Goal: Transaction & Acquisition: Purchase product/service

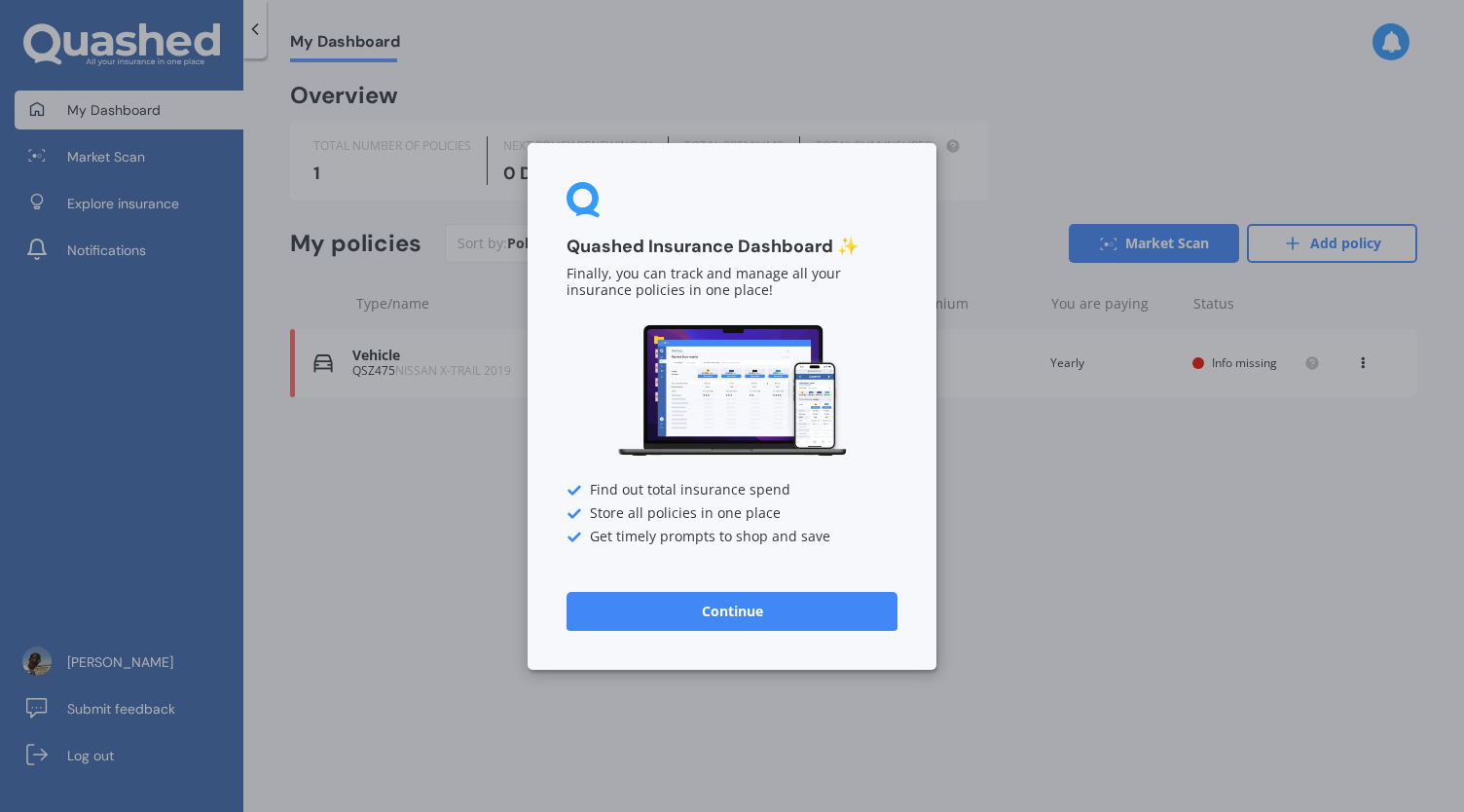
click at [746, 606] on button "Continue" at bounding box center [732, 611] width 331 height 39
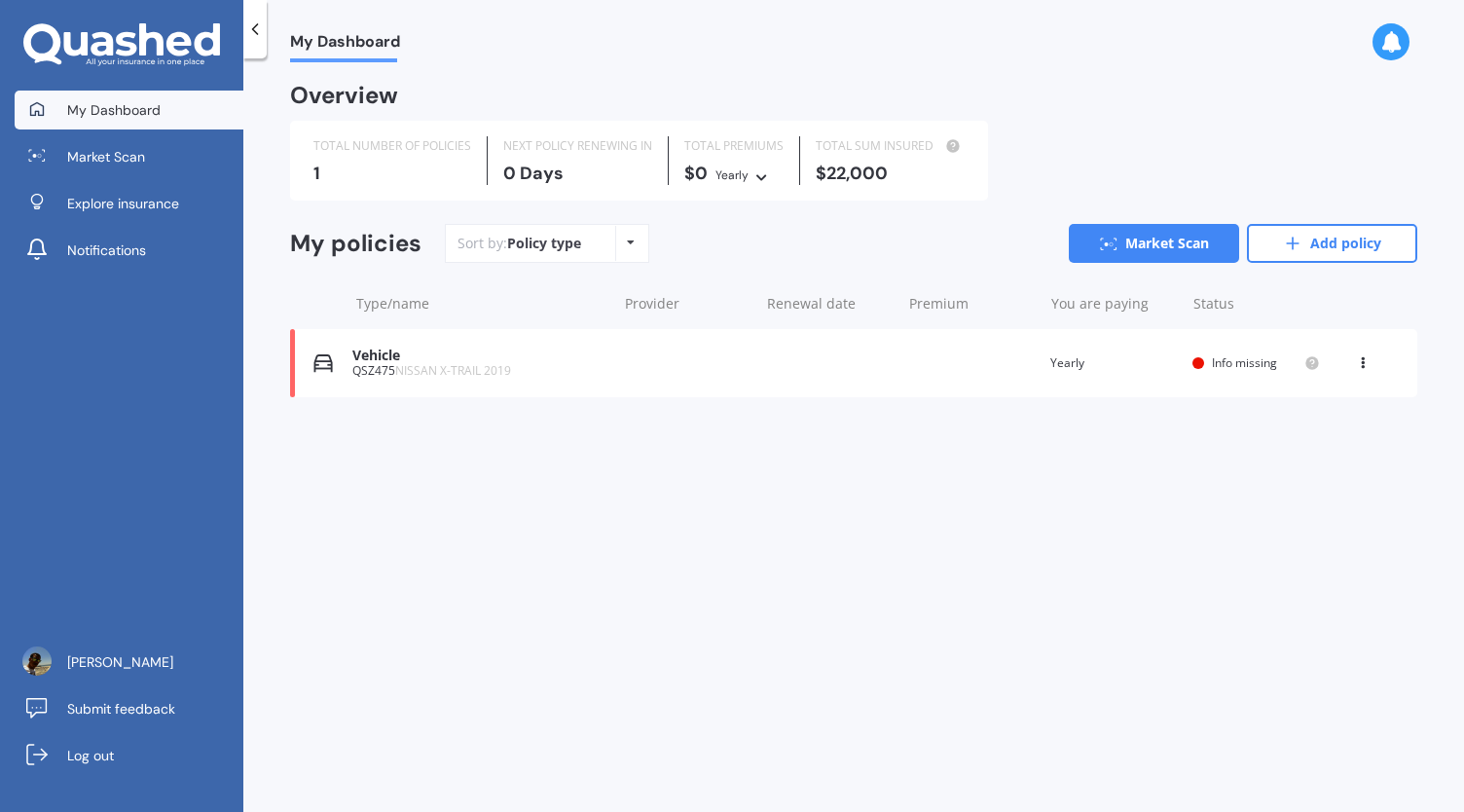
click at [624, 358] on div "Vehicle QSZ475 NISSAN X-TRAIL 2019 Renewal date Premium You are paying Yearly S…" at bounding box center [853, 362] width 1127 height 68
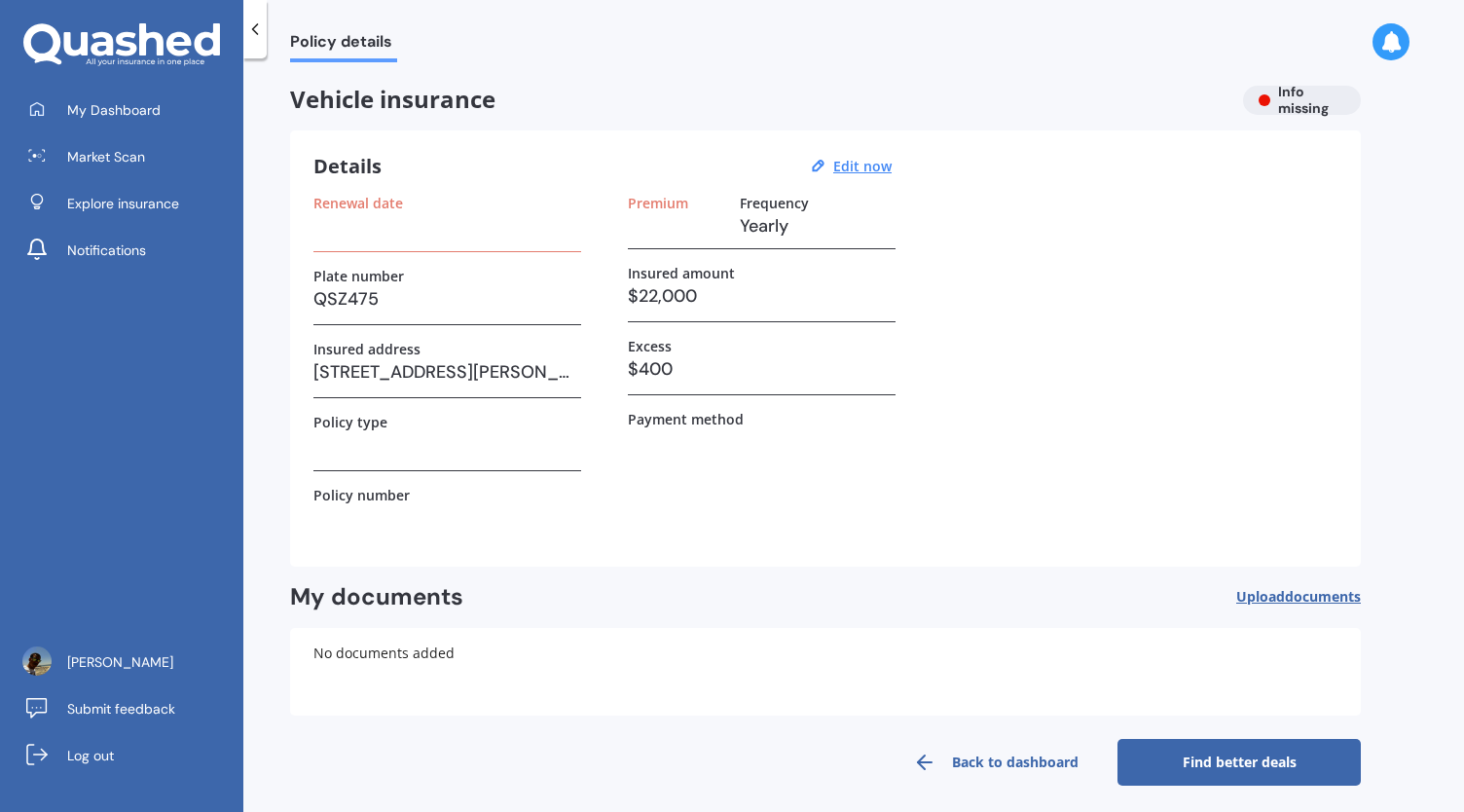
click at [398, 225] on h3 at bounding box center [447, 226] width 268 height 29
click at [370, 236] on h3 at bounding box center [447, 226] width 268 height 29
click at [426, 443] on h3 at bounding box center [447, 445] width 268 height 29
click at [152, 167] on link "Market Scan" at bounding box center [129, 157] width 229 height 39
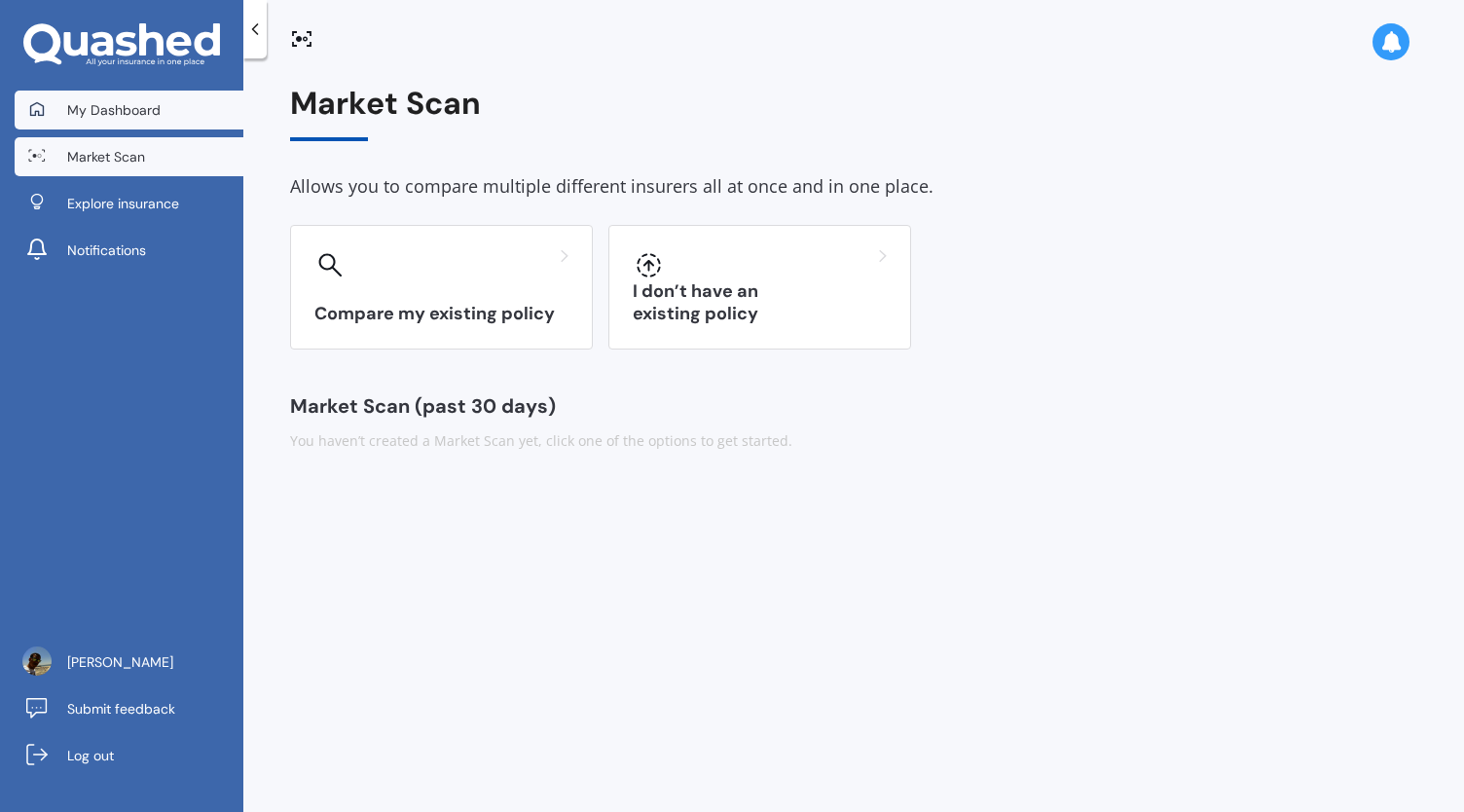
click at [142, 104] on span "My Dashboard" at bounding box center [113, 110] width 93 height 20
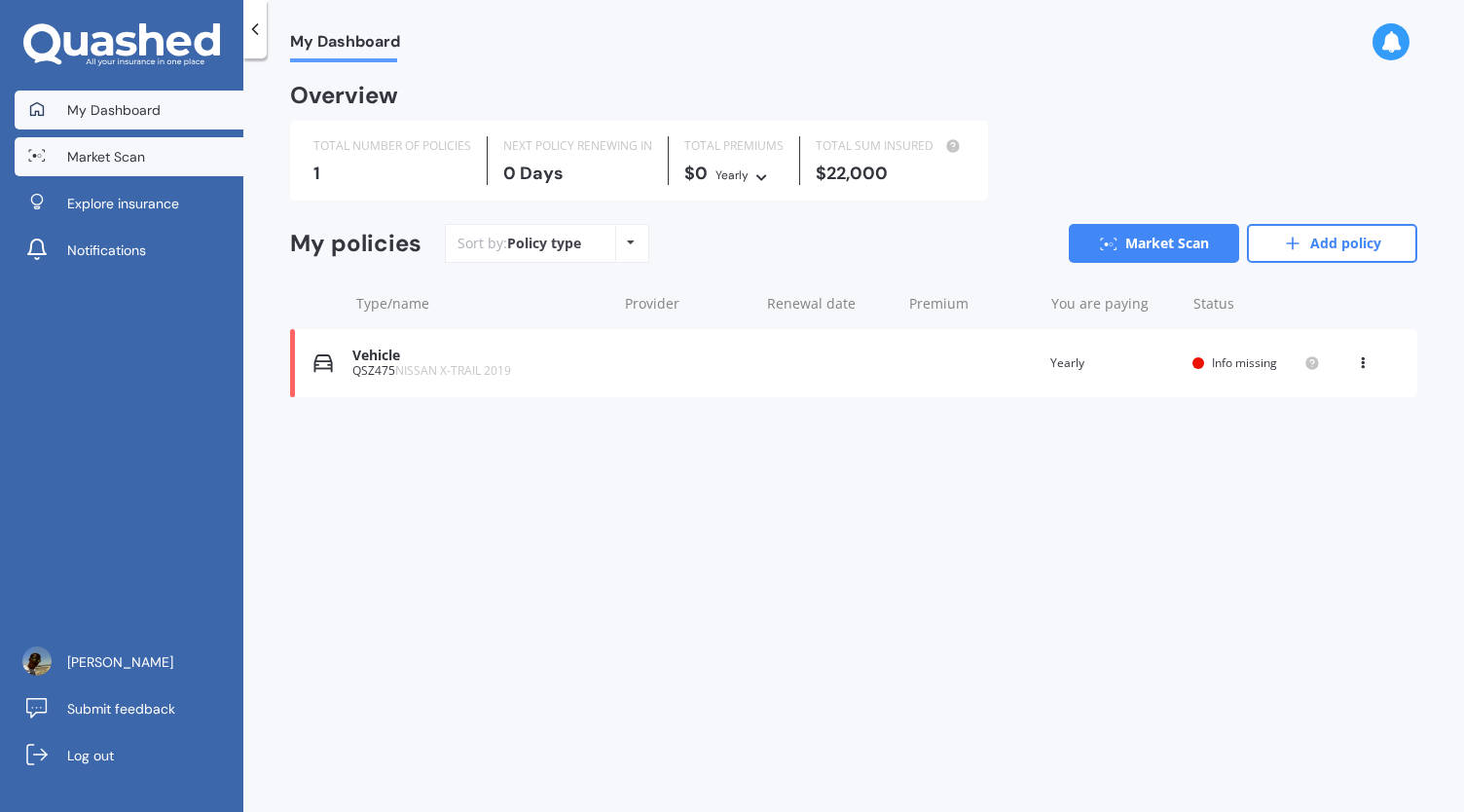
click at [129, 151] on span "Market Scan" at bounding box center [105, 157] width 78 height 20
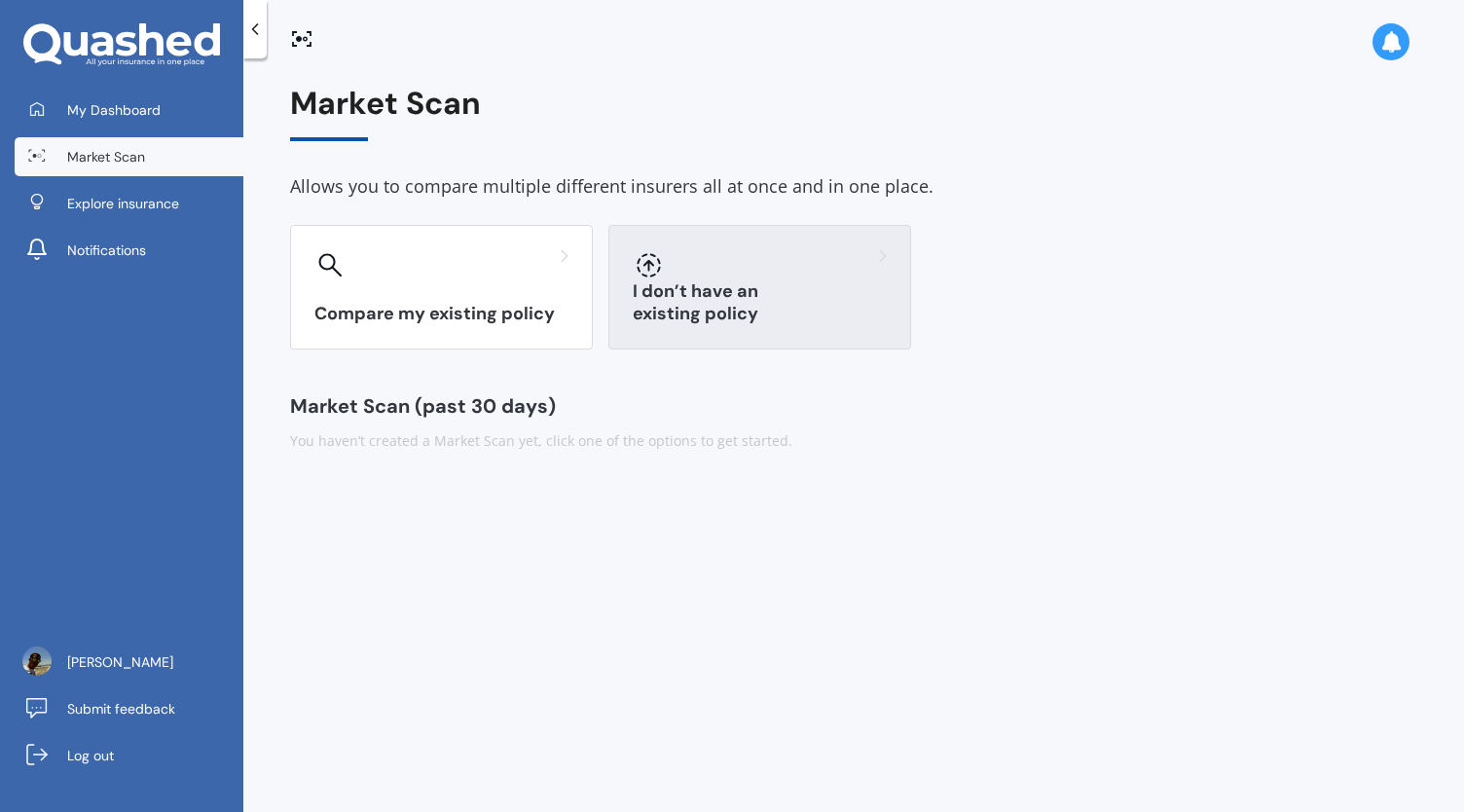
click at [641, 297] on div "I don’t have an existing policy" at bounding box center [760, 287] width 302 height 125
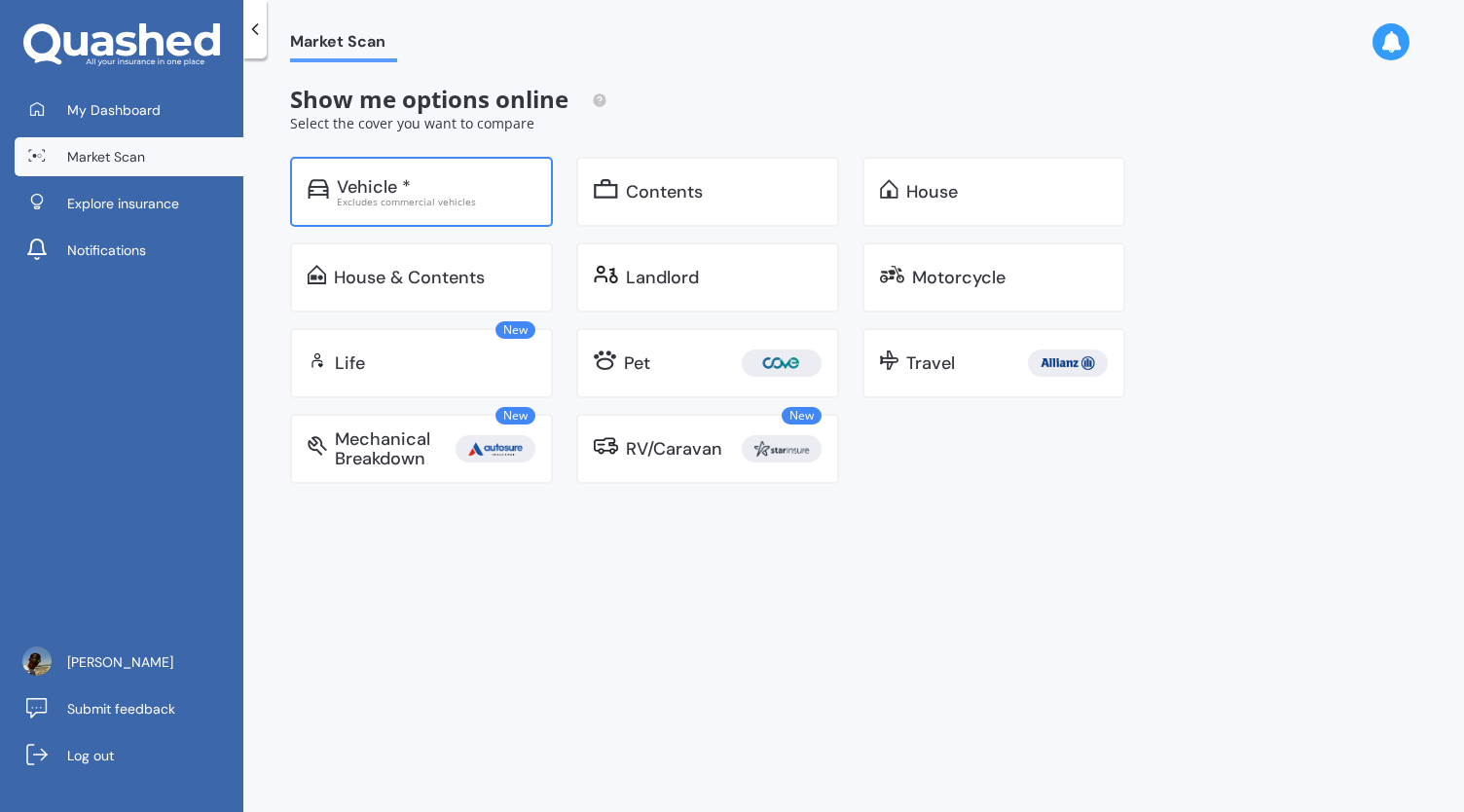
click at [492, 194] on div "Vehicle *" at bounding box center [436, 187] width 198 height 20
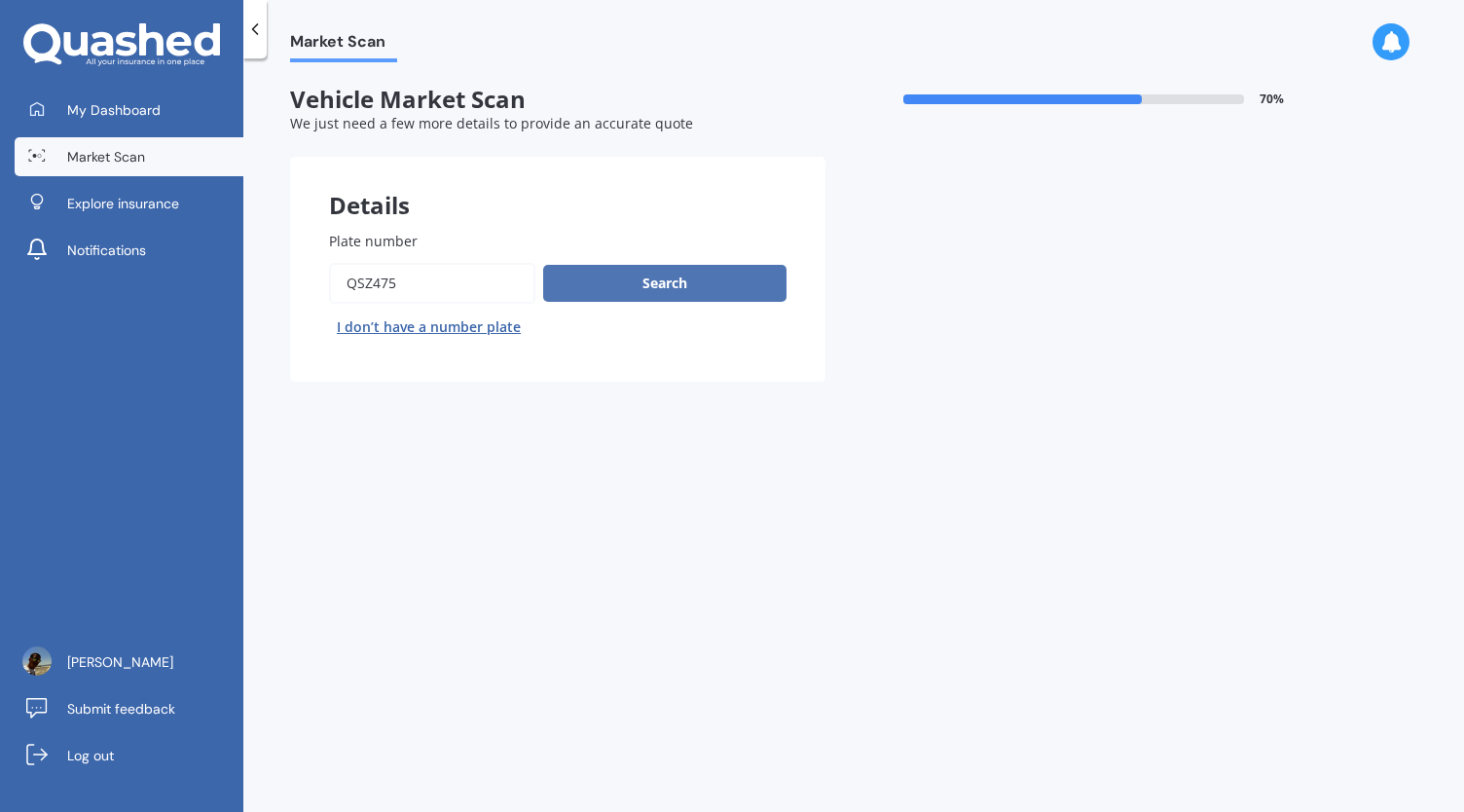
click at [601, 279] on button "Search" at bounding box center [665, 284] width 244 height 37
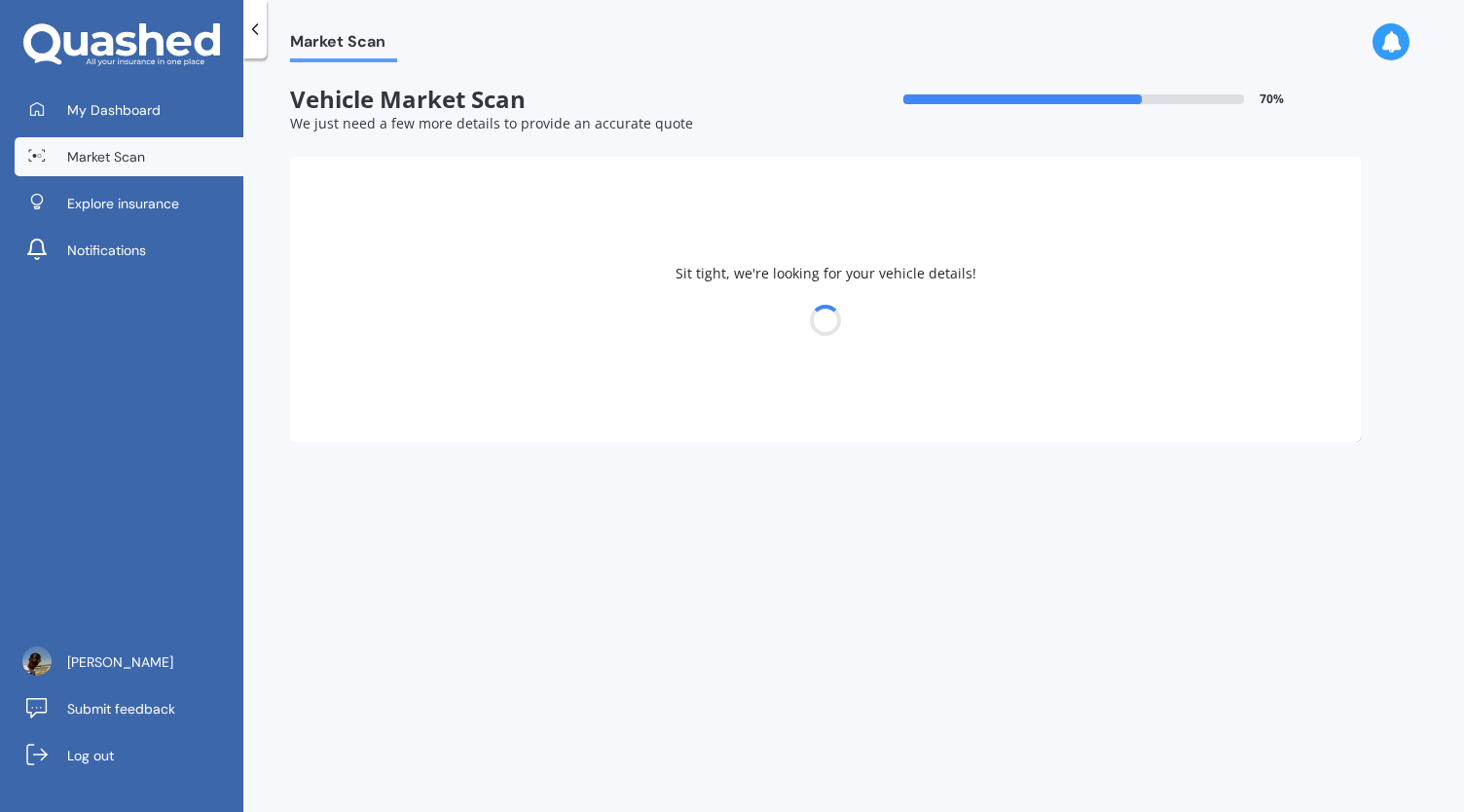
select select "NISSAN"
select select "X-TRAIL"
select select "16"
select select "06"
select select "1988"
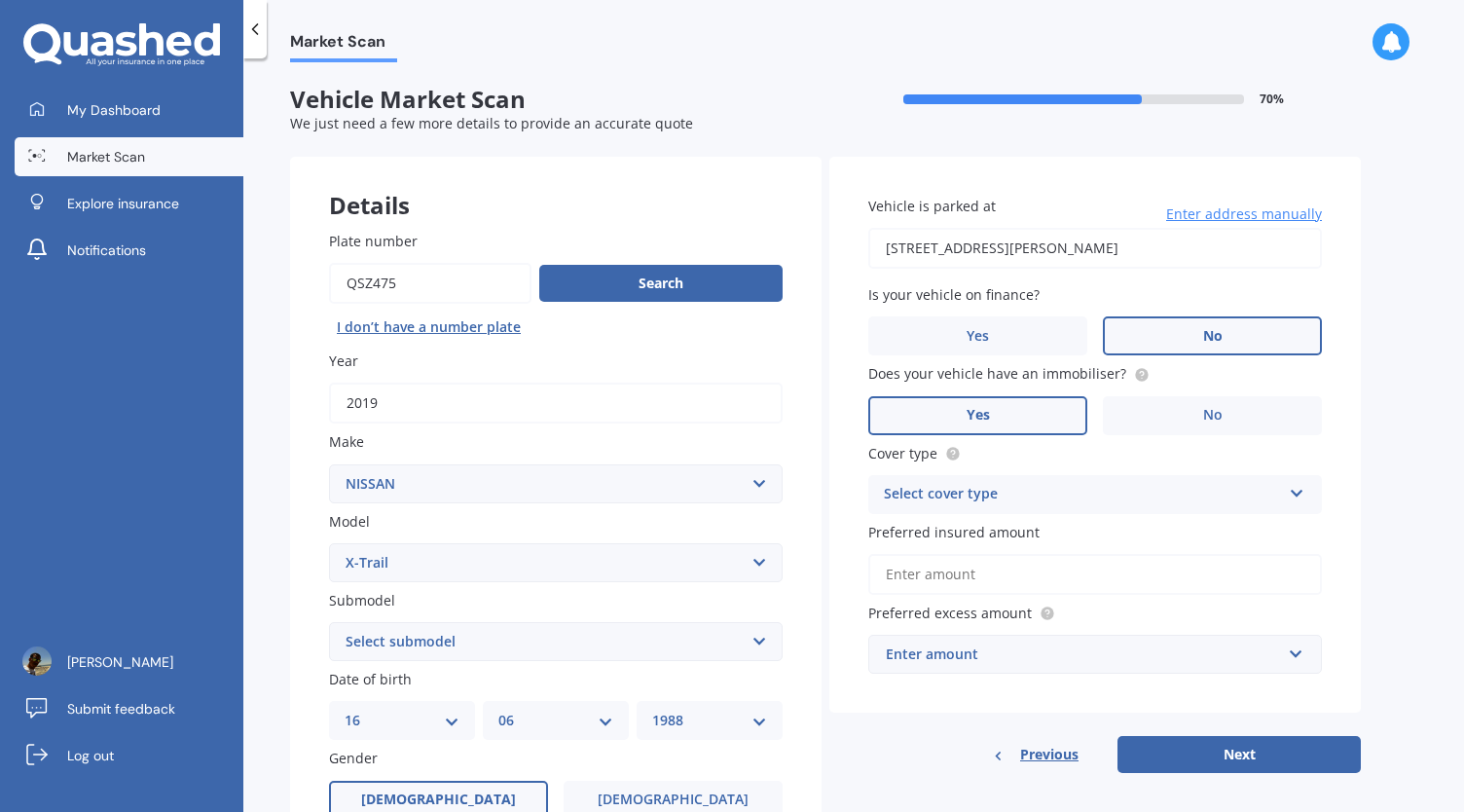
click at [715, 645] on select "Select submodel (All Other) 2000cc Hybrid 2WD non-turbo 4WD 20X Petrol ST ST 4W…" at bounding box center [556, 641] width 454 height 39
click at [1006, 505] on div "Select cover type" at bounding box center [1082, 495] width 397 height 24
click at [985, 529] on span "Comprehensive" at bounding box center [936, 531] width 103 height 19
click at [971, 581] on input "Preferred insured amount" at bounding box center [1095, 574] width 454 height 41
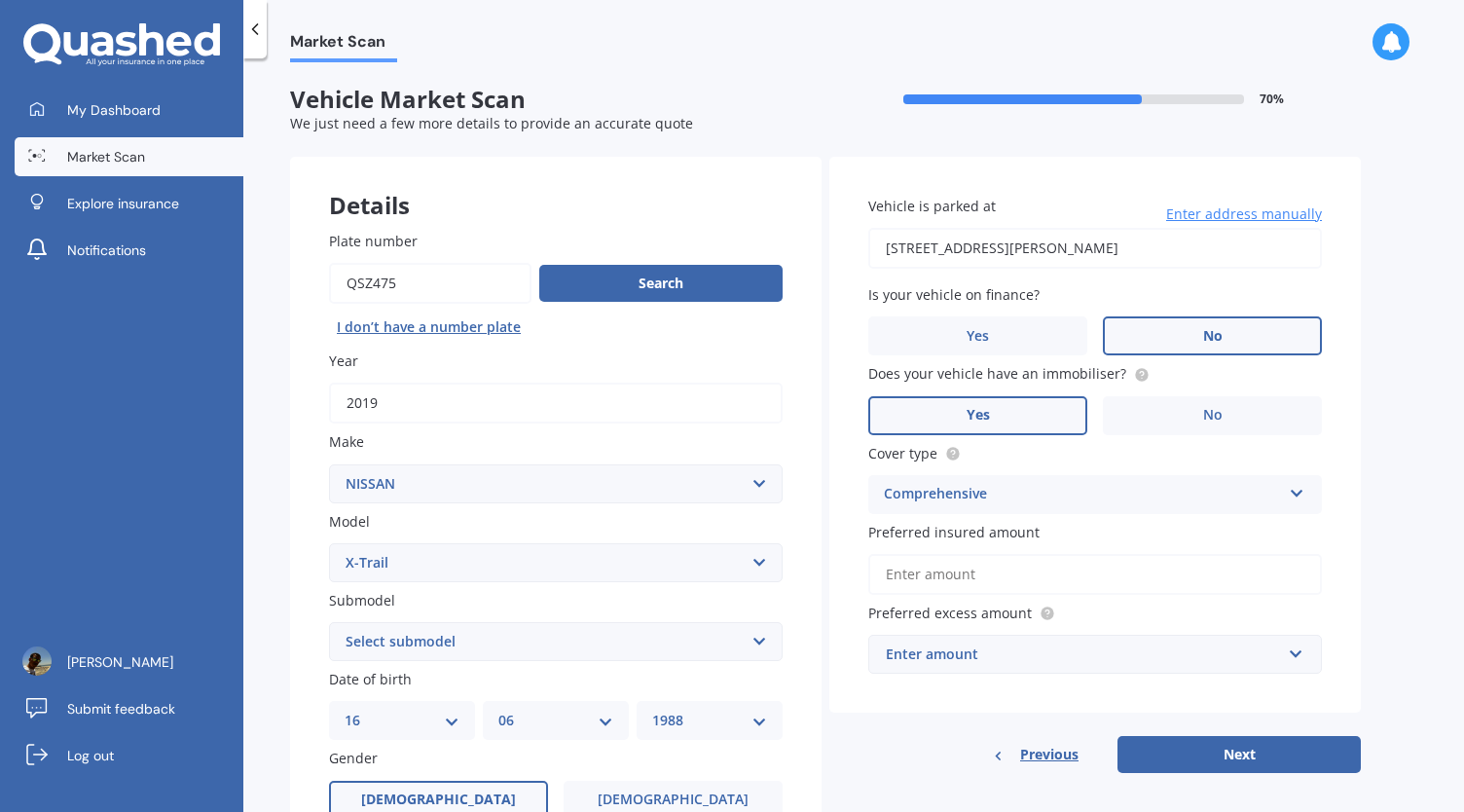
type input "$22,000"
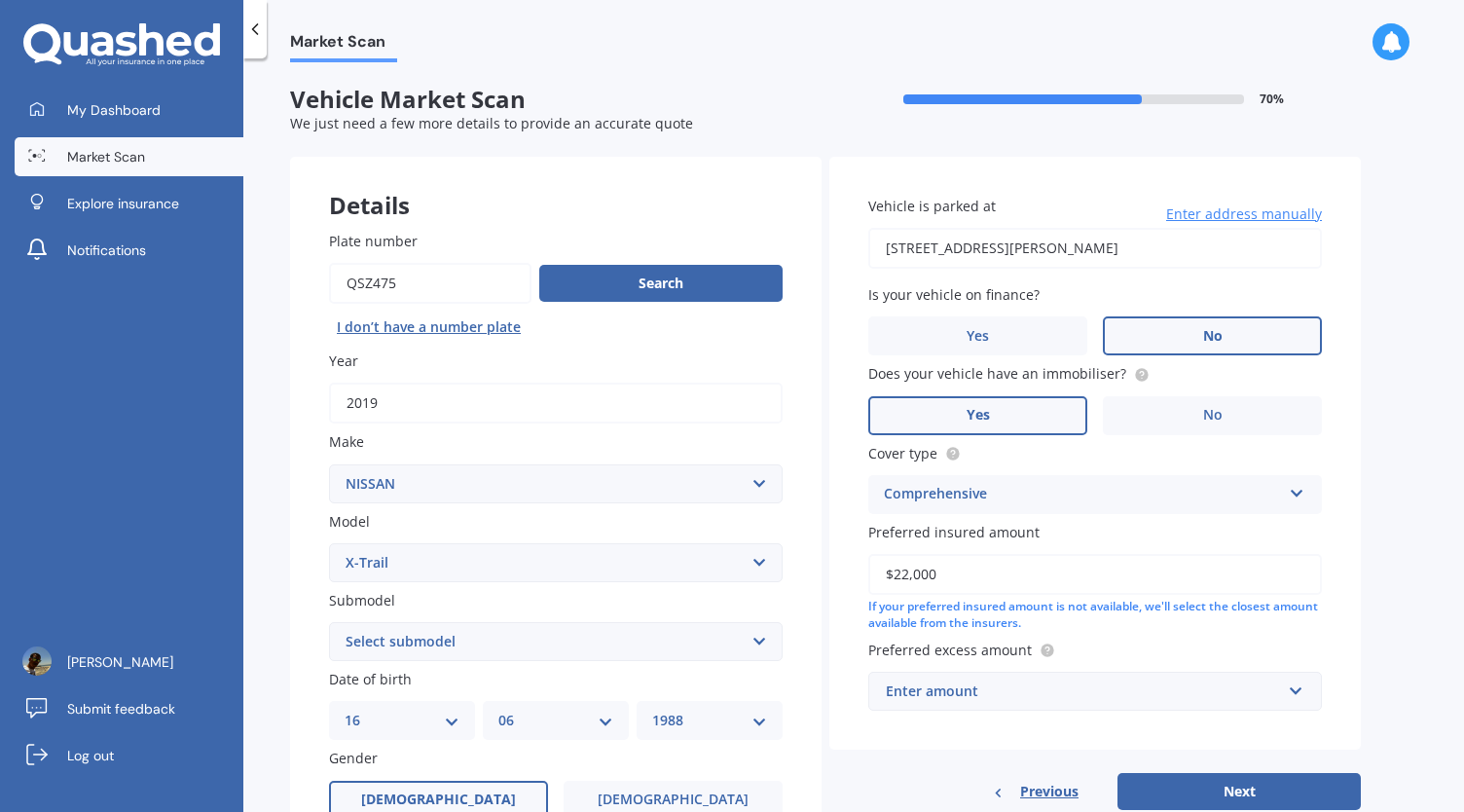
click at [1010, 682] on div "Enter amount" at bounding box center [1083, 691] width 395 height 22
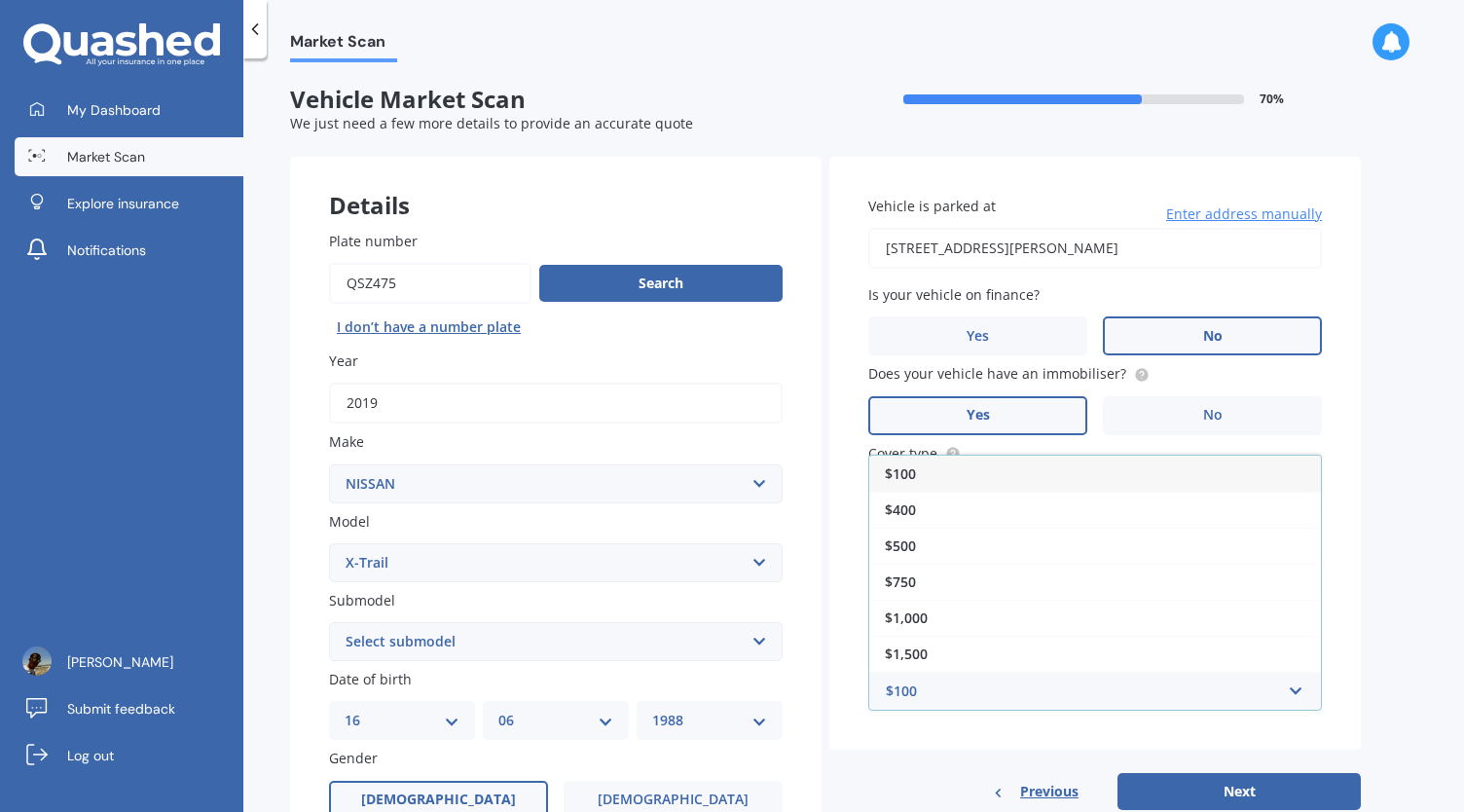
click at [1382, 528] on div "Market Scan Vehicle Market Scan 70 % We just need a few more details to provide…" at bounding box center [853, 438] width 1220 height 753
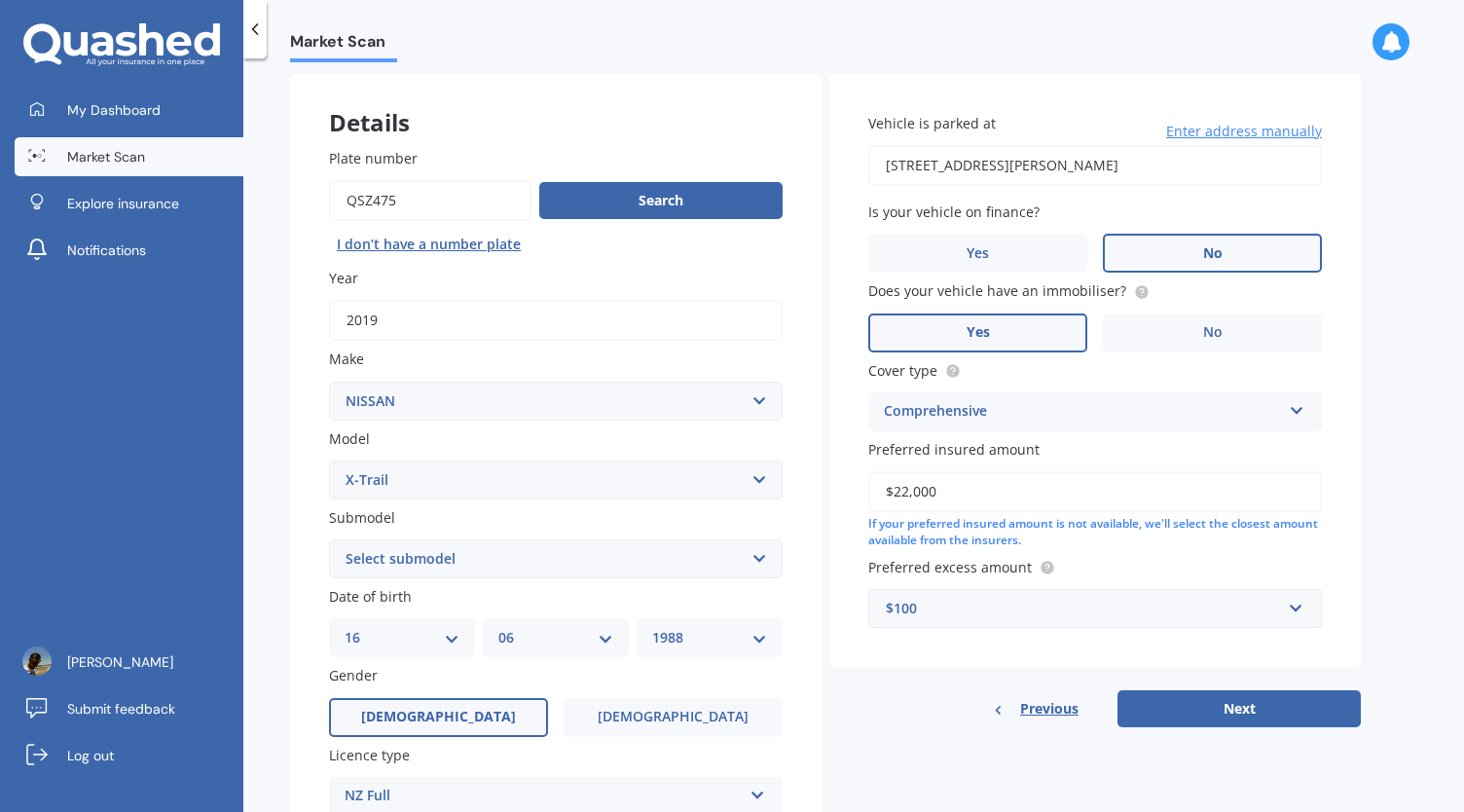
scroll to position [83, 0]
click at [943, 607] on div "$100" at bounding box center [1083, 608] width 395 height 22
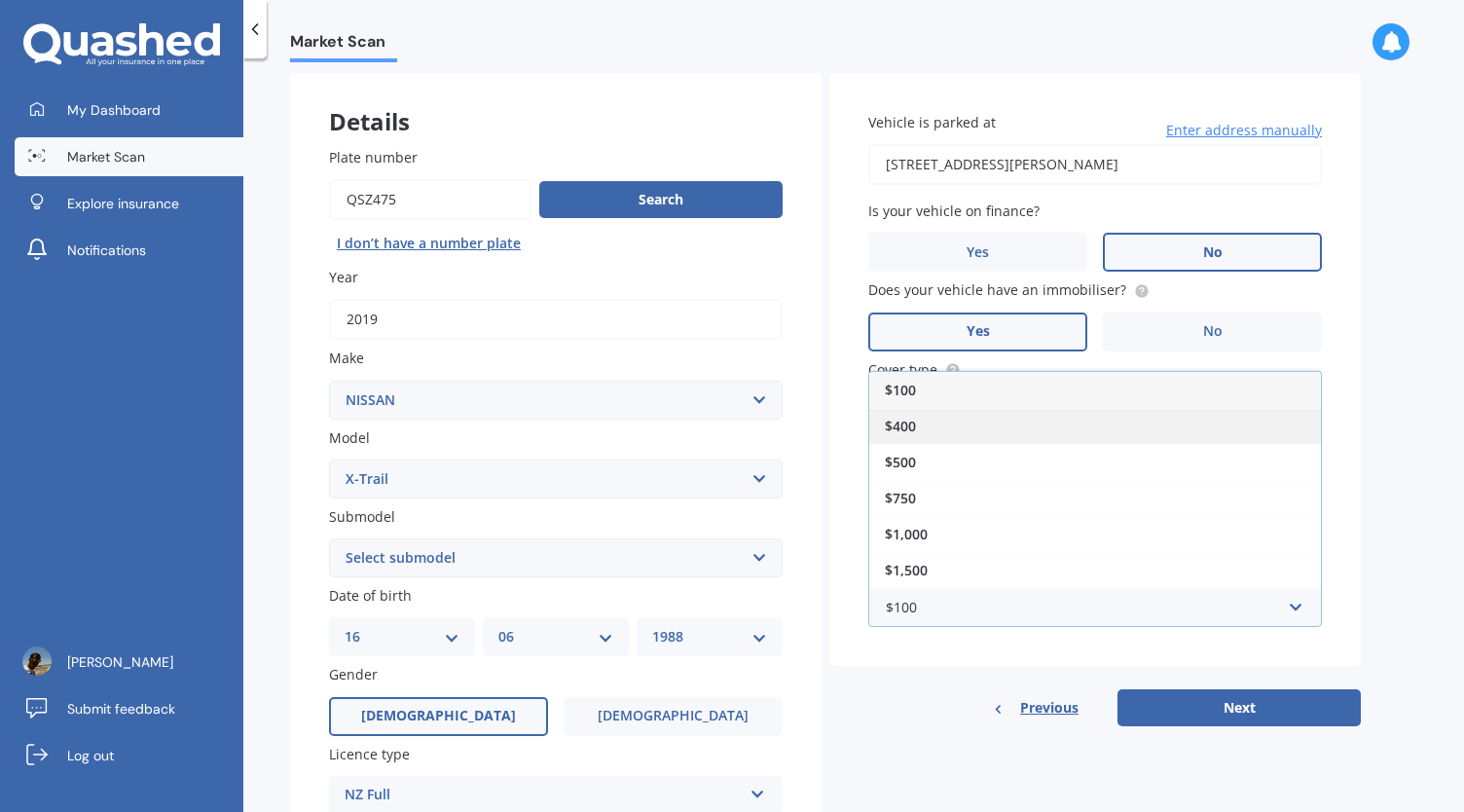
click at [983, 414] on div "$400" at bounding box center [1095, 425] width 452 height 36
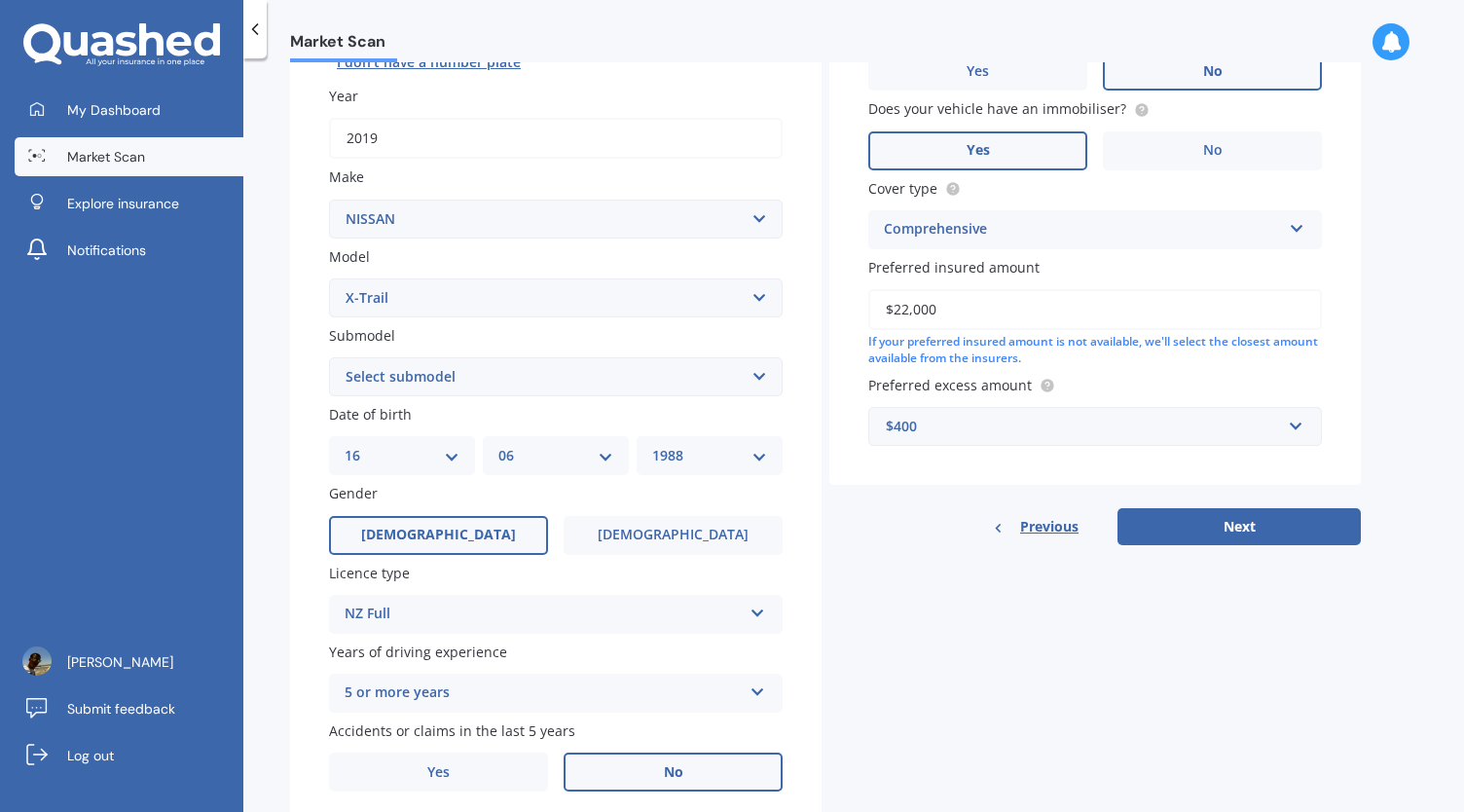
scroll to position [272, 0]
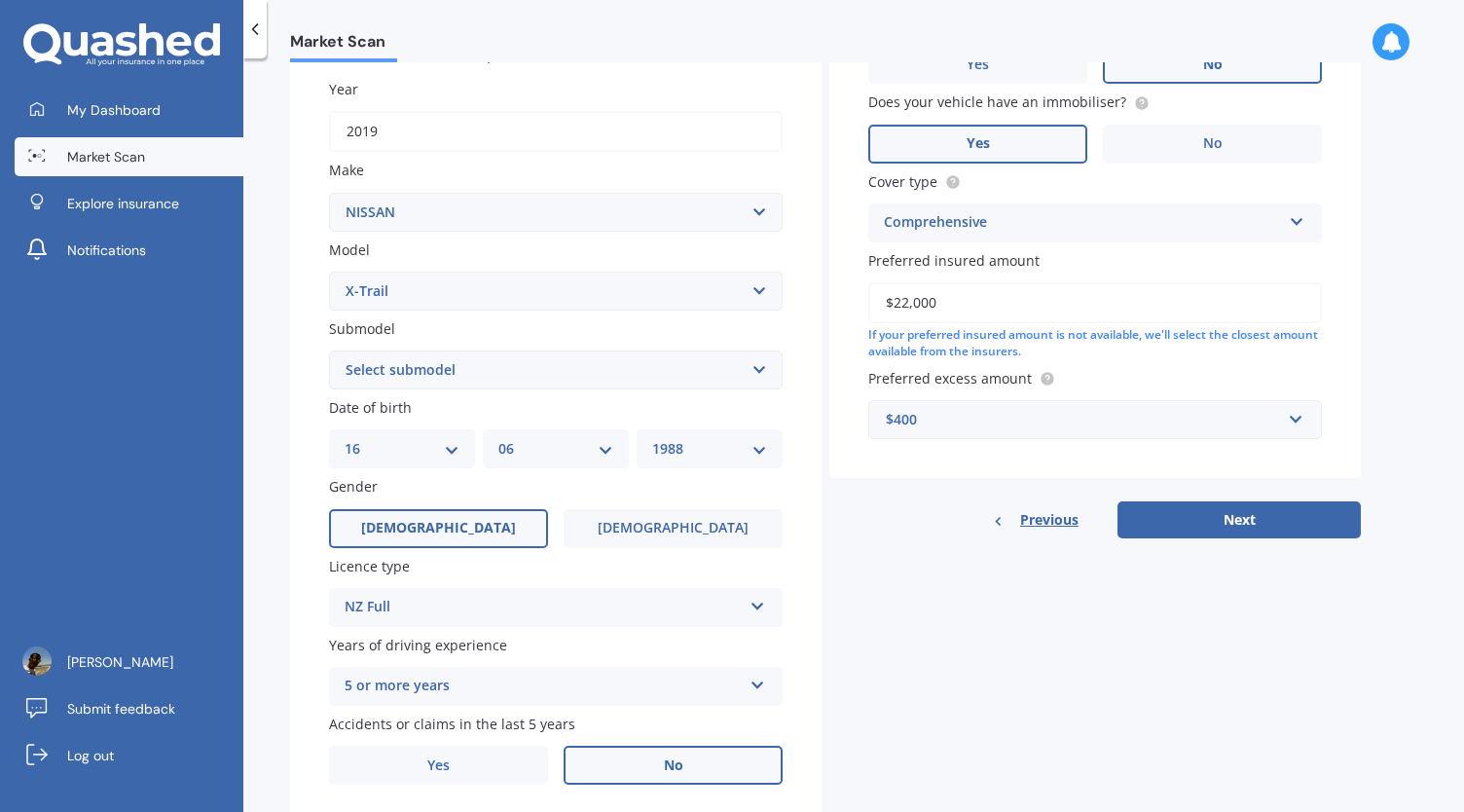
click at [1227, 498] on div "Vehicle is parked at [STREET_ADDRESS][PERSON_NAME] Enter address manually Is yo…" at bounding box center [1095, 211] width 531 height 653
click at [1220, 522] on button "Next" at bounding box center [1239, 520] width 244 height 37
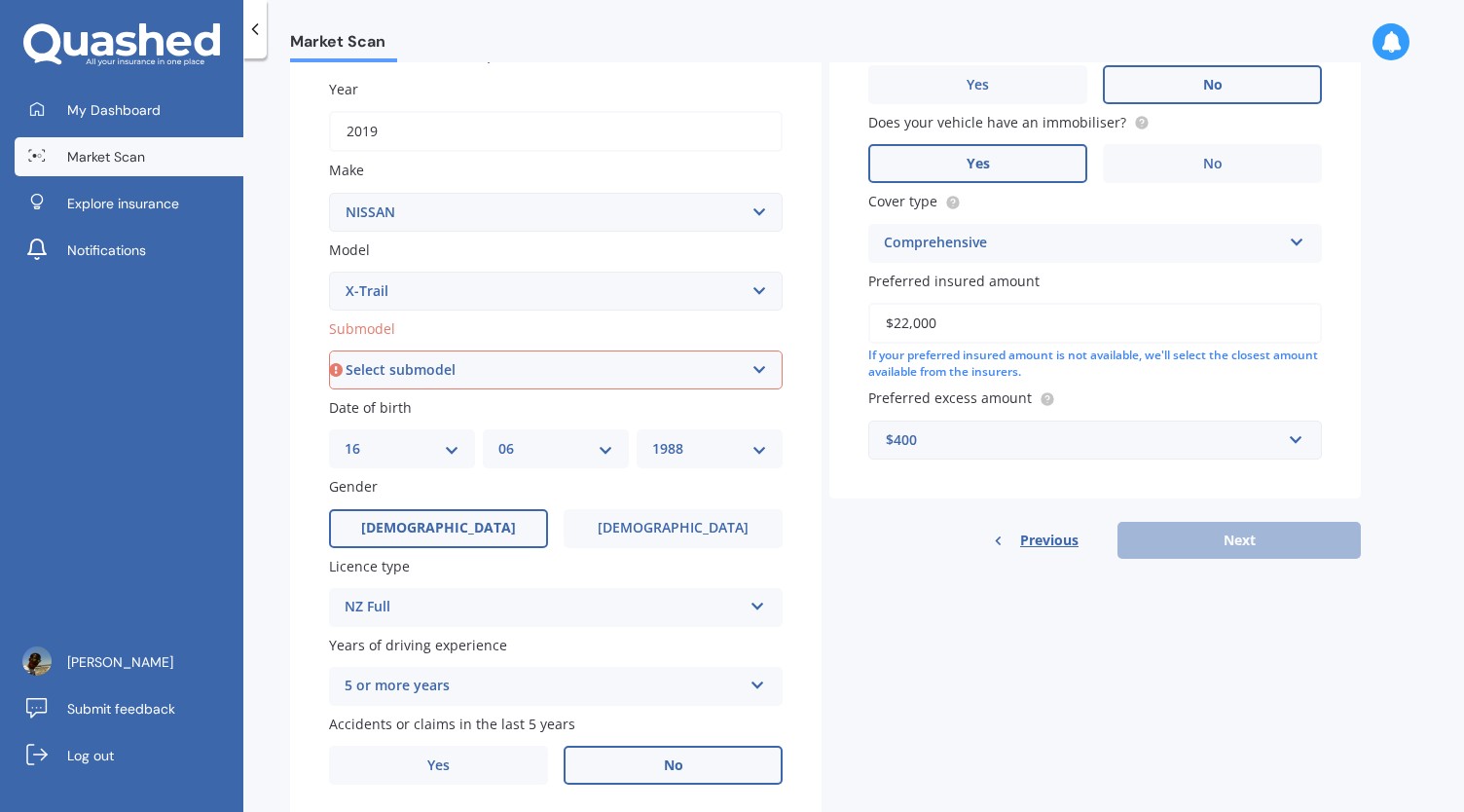
click at [756, 368] on select "Select submodel (All Other) 2000cc Hybrid 2WD non-turbo 4WD 20X Petrol ST ST 4W…" at bounding box center [556, 370] width 454 height 39
click at [1028, 694] on div "Details Plate number Search I don’t have a number plate Year [DATE] Make Select…" at bounding box center [825, 354] width 1070 height 940
click at [759, 376] on select "Select submodel (All Other) 2000cc Hybrid 2WD non-turbo 4WD 20X Petrol ST ST 4W…" at bounding box center [556, 370] width 454 height 39
select select "(ALL OTHER)"
click at [329, 352] on select "Select submodel (All Other) 2000cc Hybrid 2WD non-turbo 4WD 20X Petrol ST ST 4W…" at bounding box center [556, 370] width 454 height 39
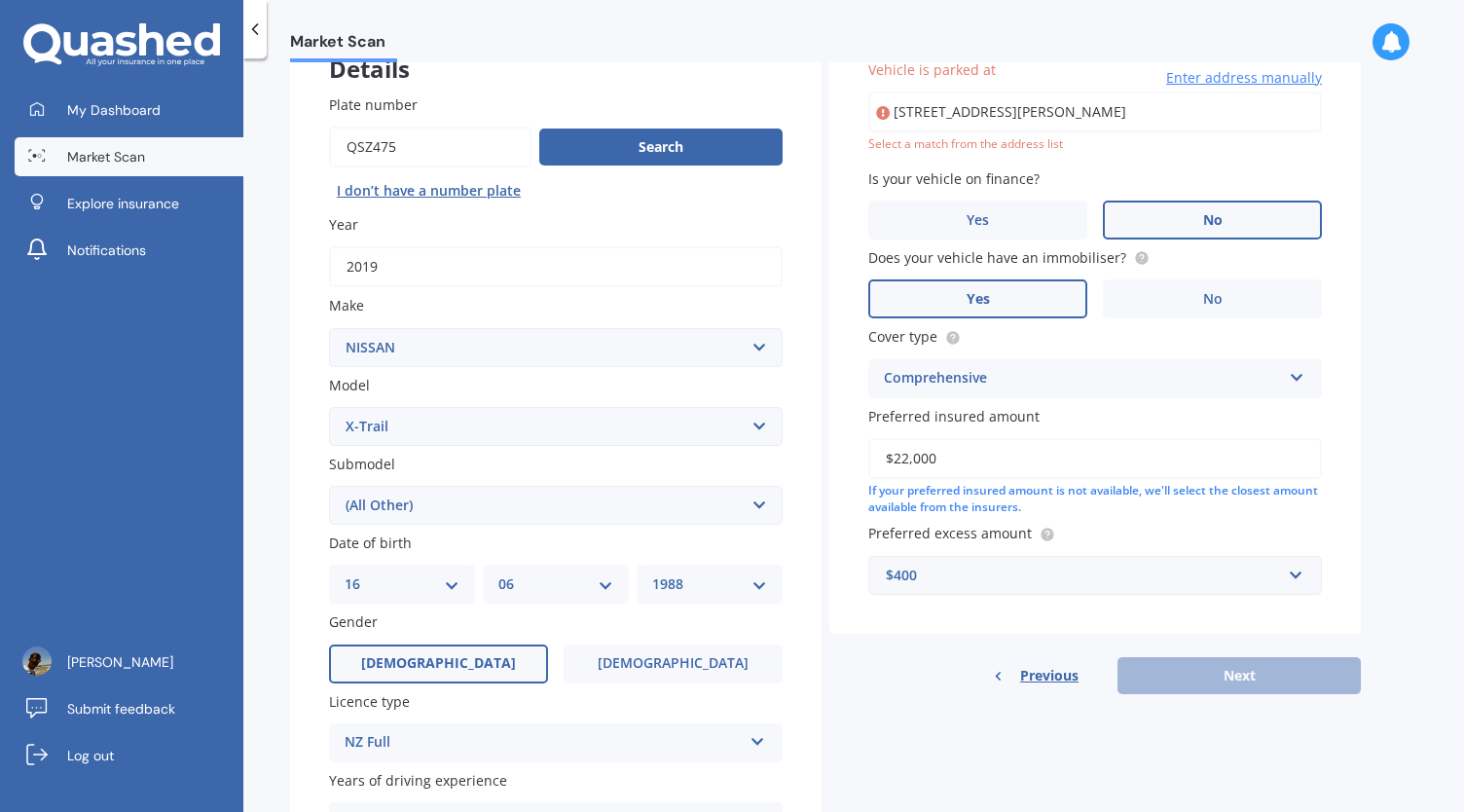
scroll to position [133, 0]
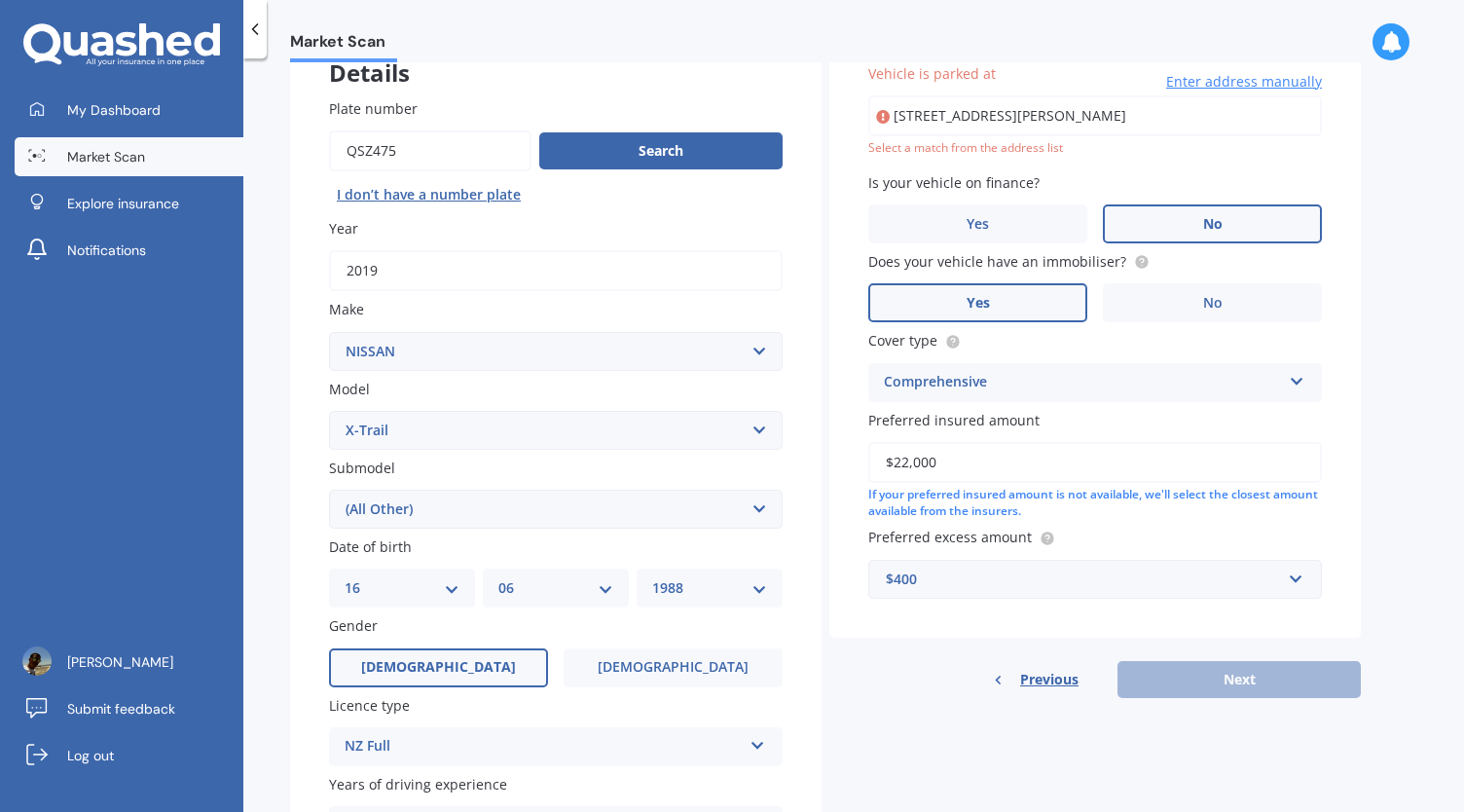
type input "[STREET_ADDRESS][PERSON_NAME]"
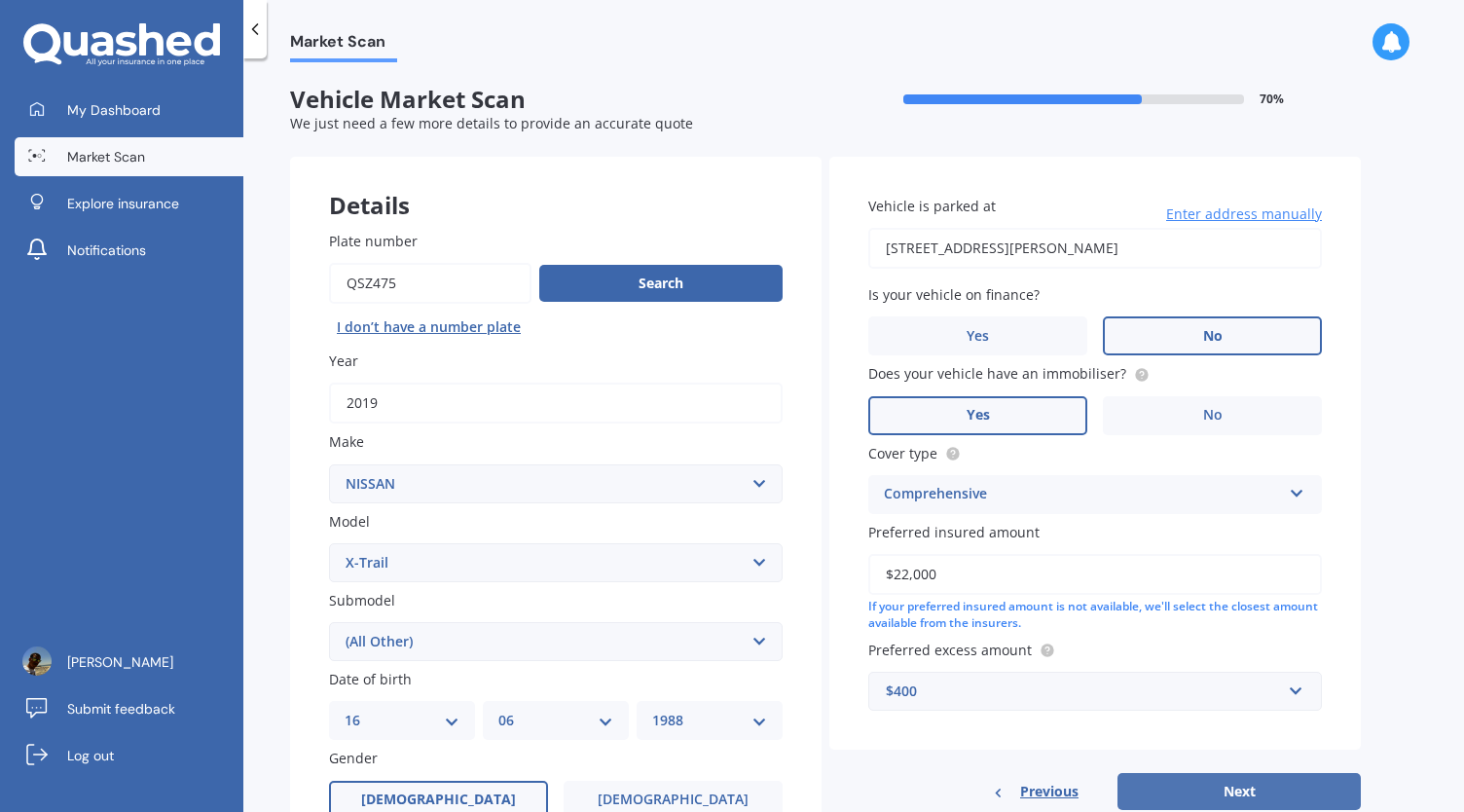
scroll to position [166, 0]
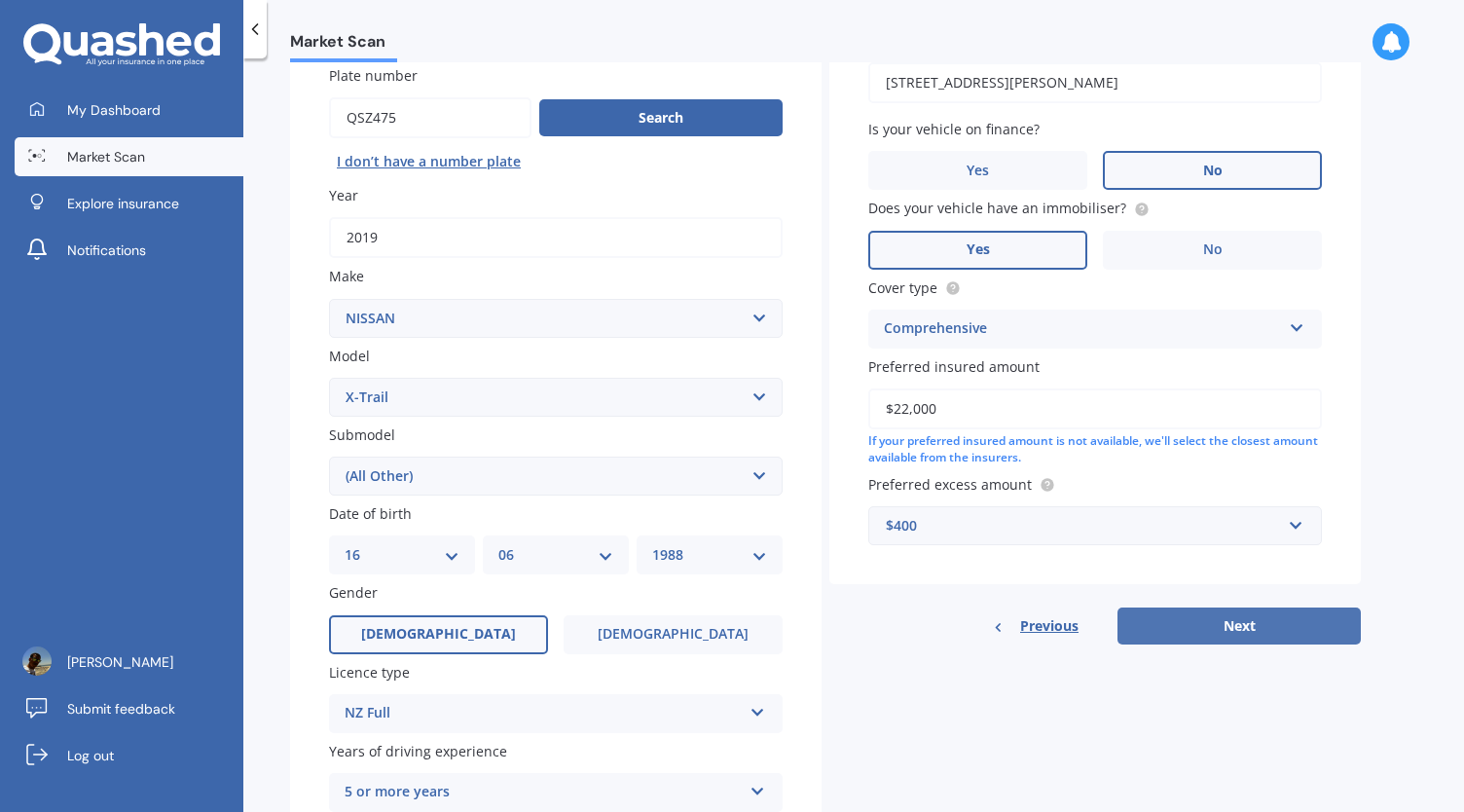
click at [1222, 623] on button "Next" at bounding box center [1239, 626] width 244 height 37
select select "16"
select select "06"
select select "1988"
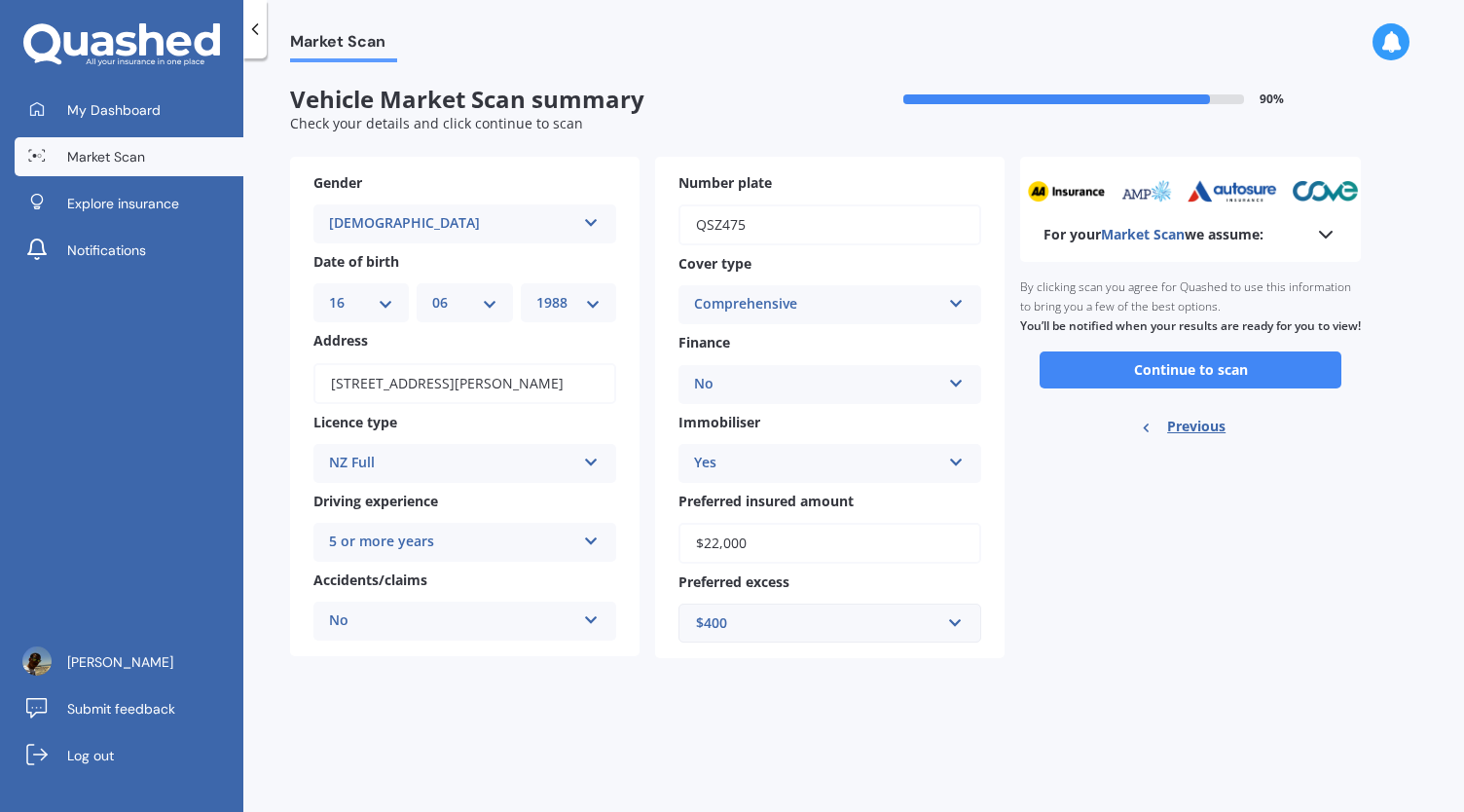
scroll to position [0, 0]
click at [1210, 389] on button "Continue to scan" at bounding box center [1190, 370] width 301 height 37
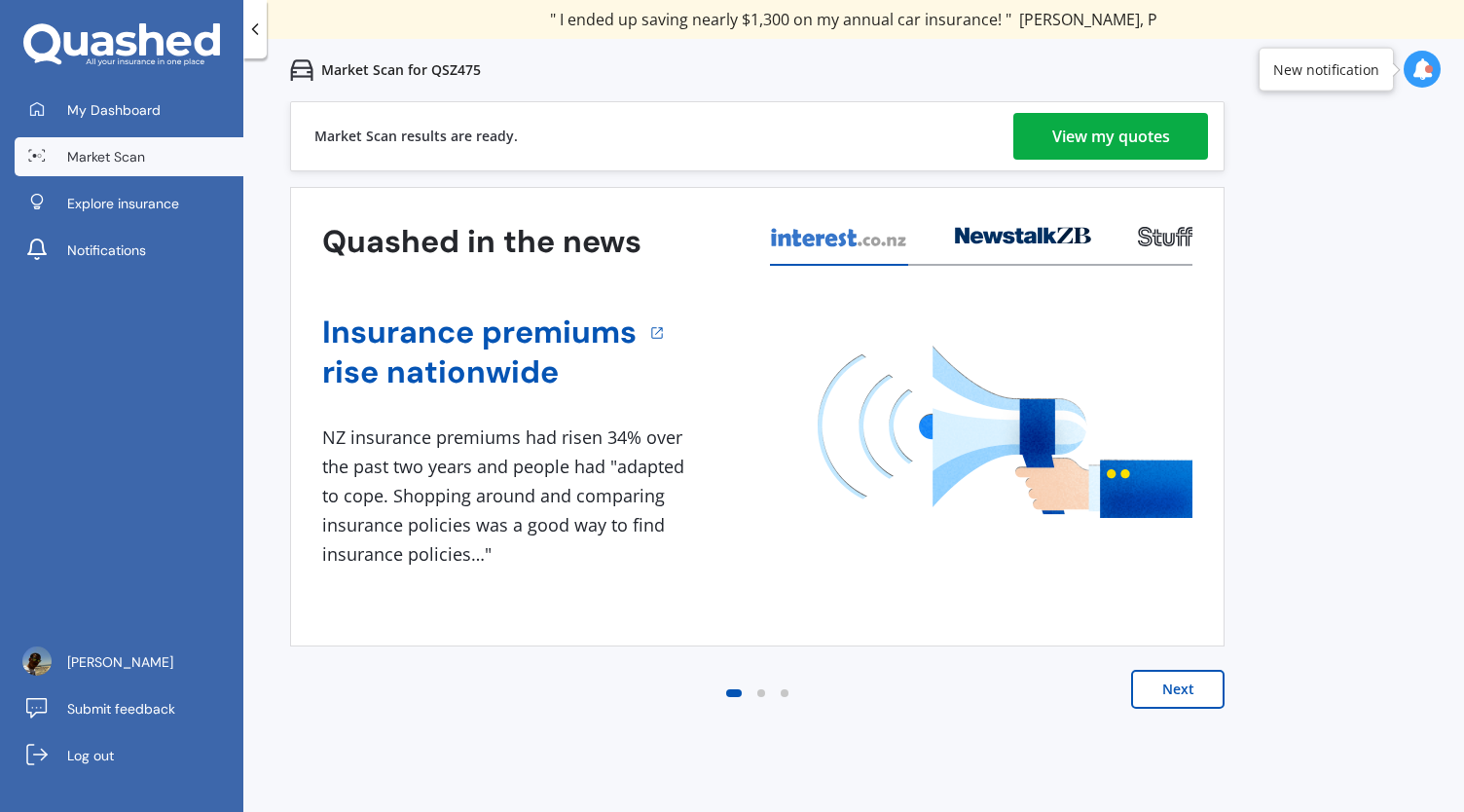
click at [1094, 135] on div "View my quotes" at bounding box center [1112, 136] width 118 height 47
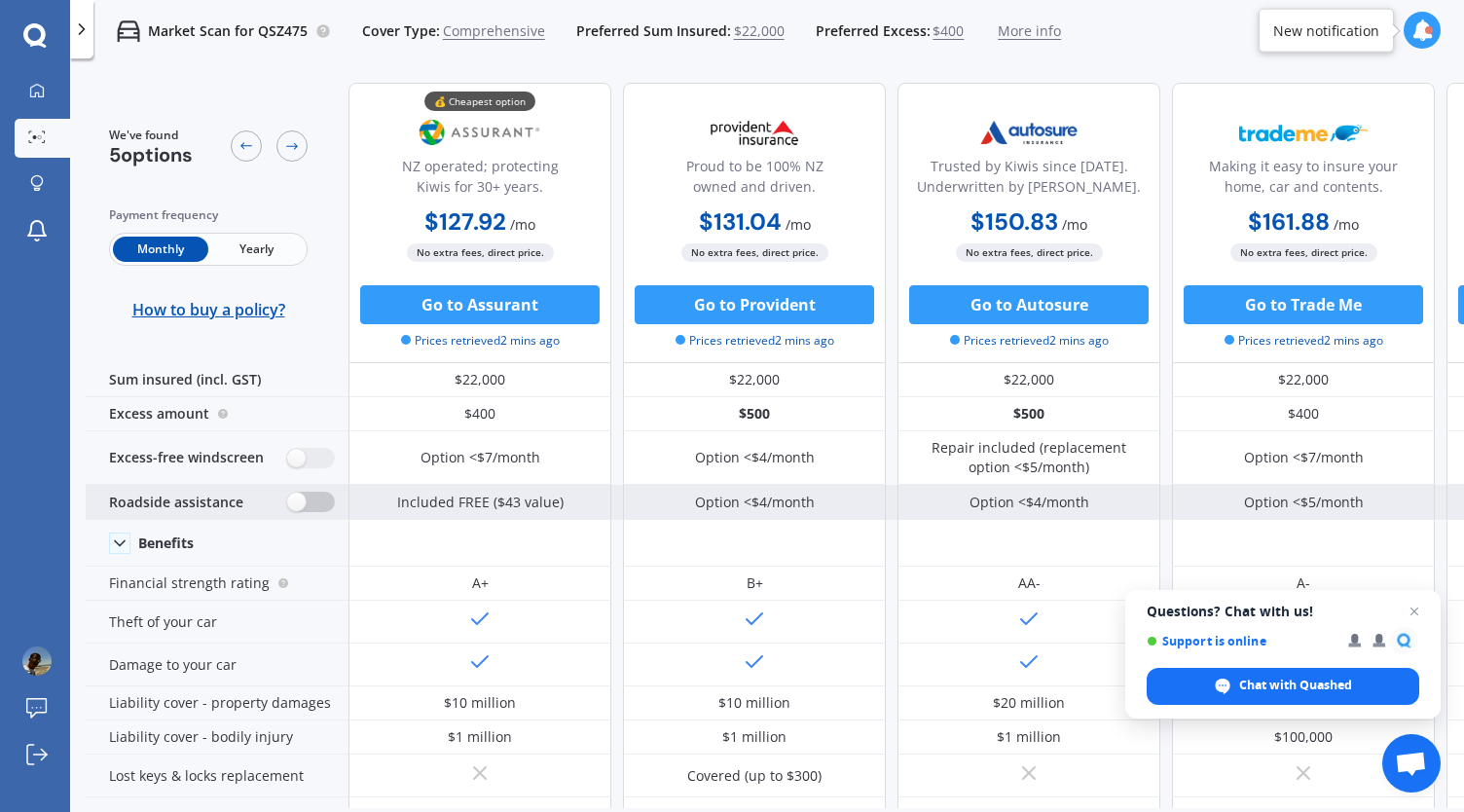
click at [298, 505] on label at bounding box center [310, 502] width 48 height 21
radio input "true"
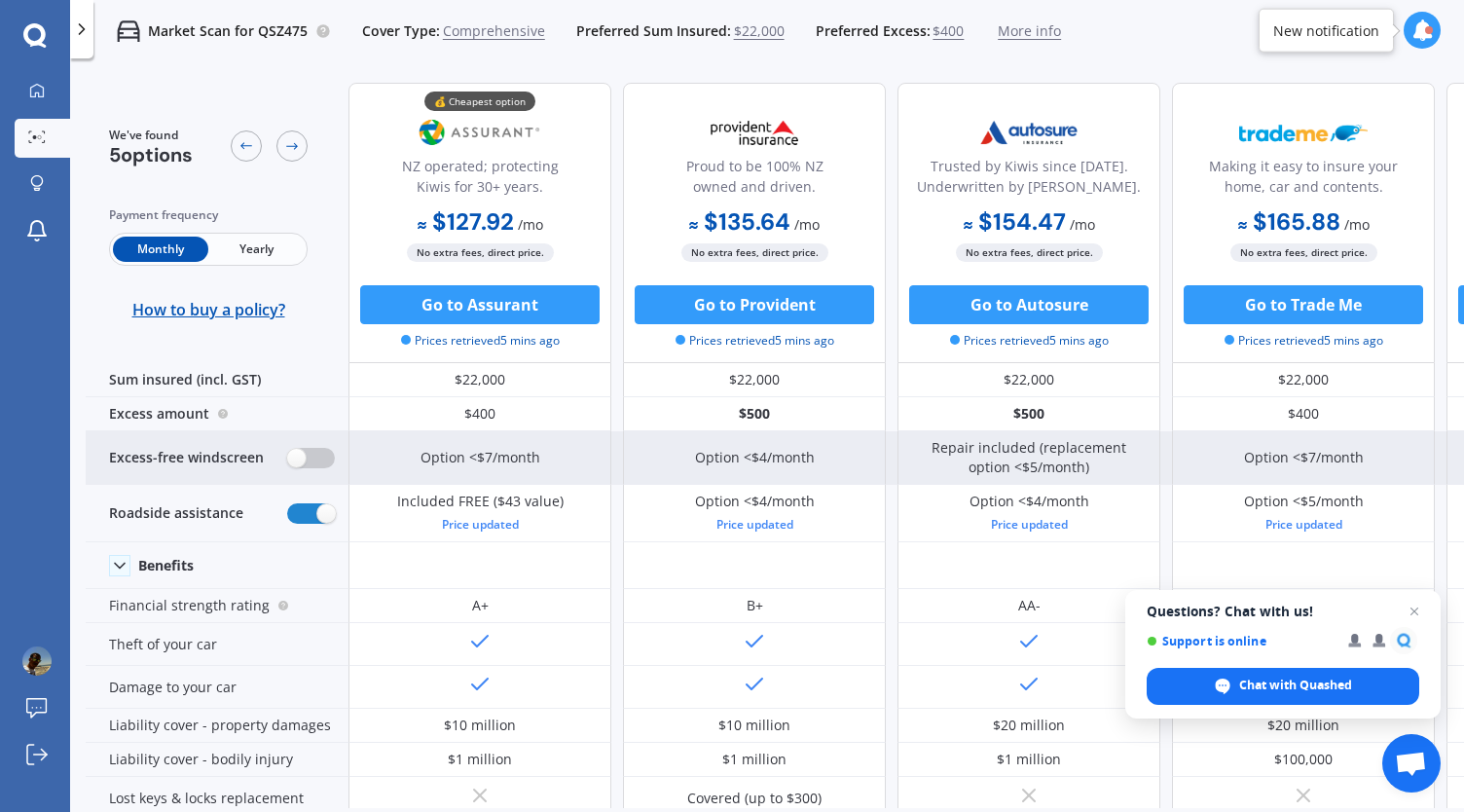
click at [294, 460] on label at bounding box center [310, 458] width 48 height 21
radio input "true"
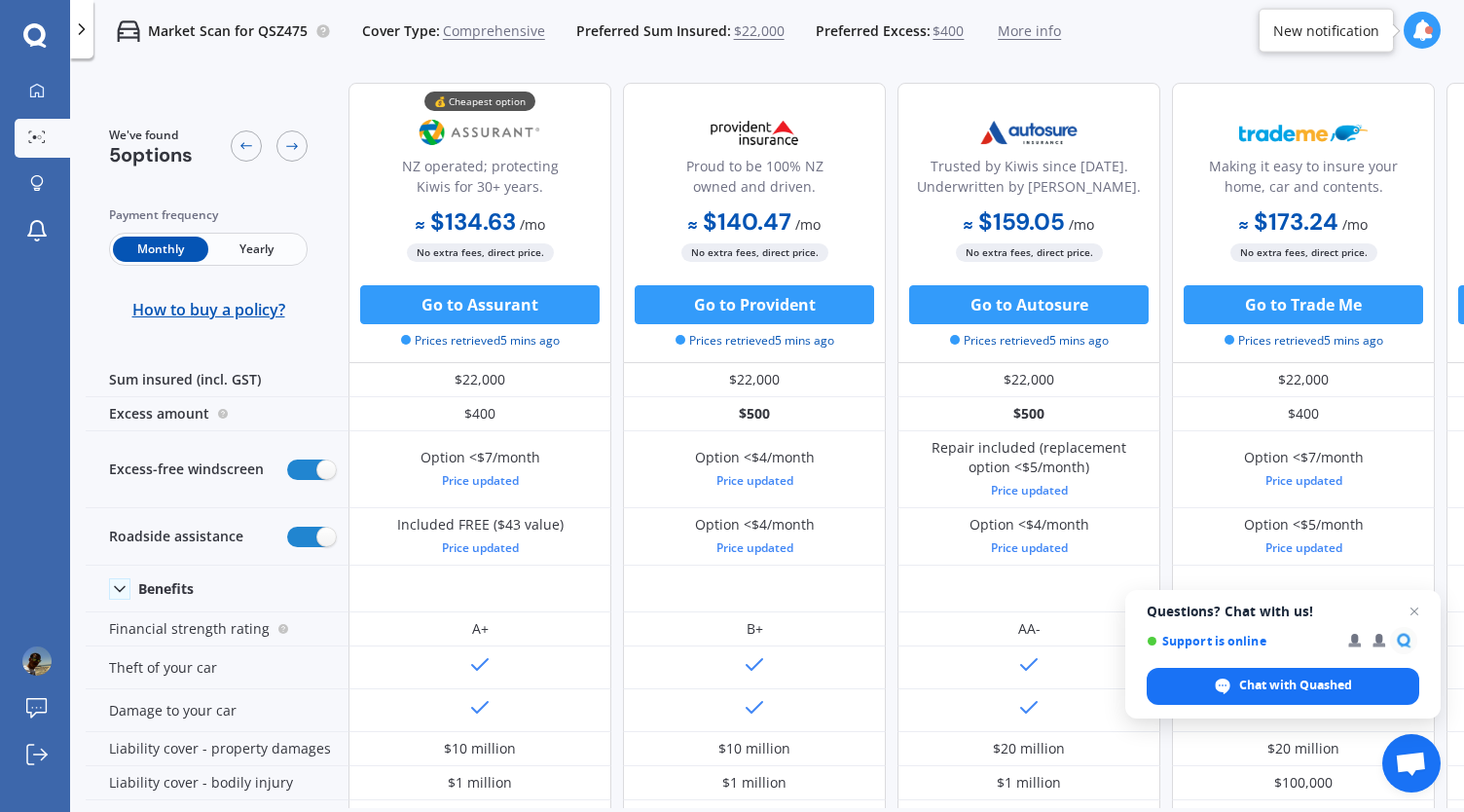
click at [283, 241] on span "Yearly" at bounding box center [255, 249] width 95 height 26
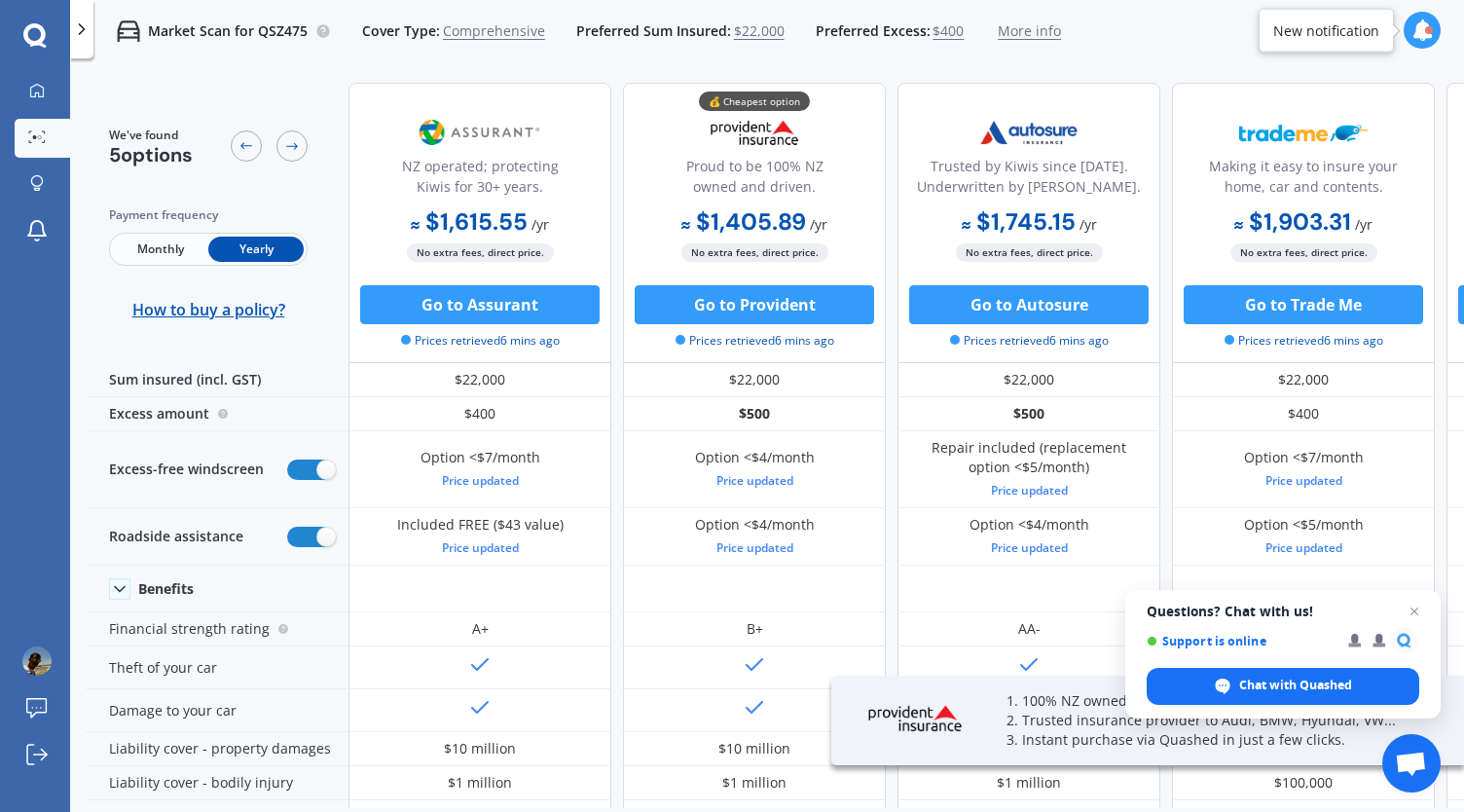
click at [183, 251] on span "Monthly" at bounding box center [160, 249] width 95 height 26
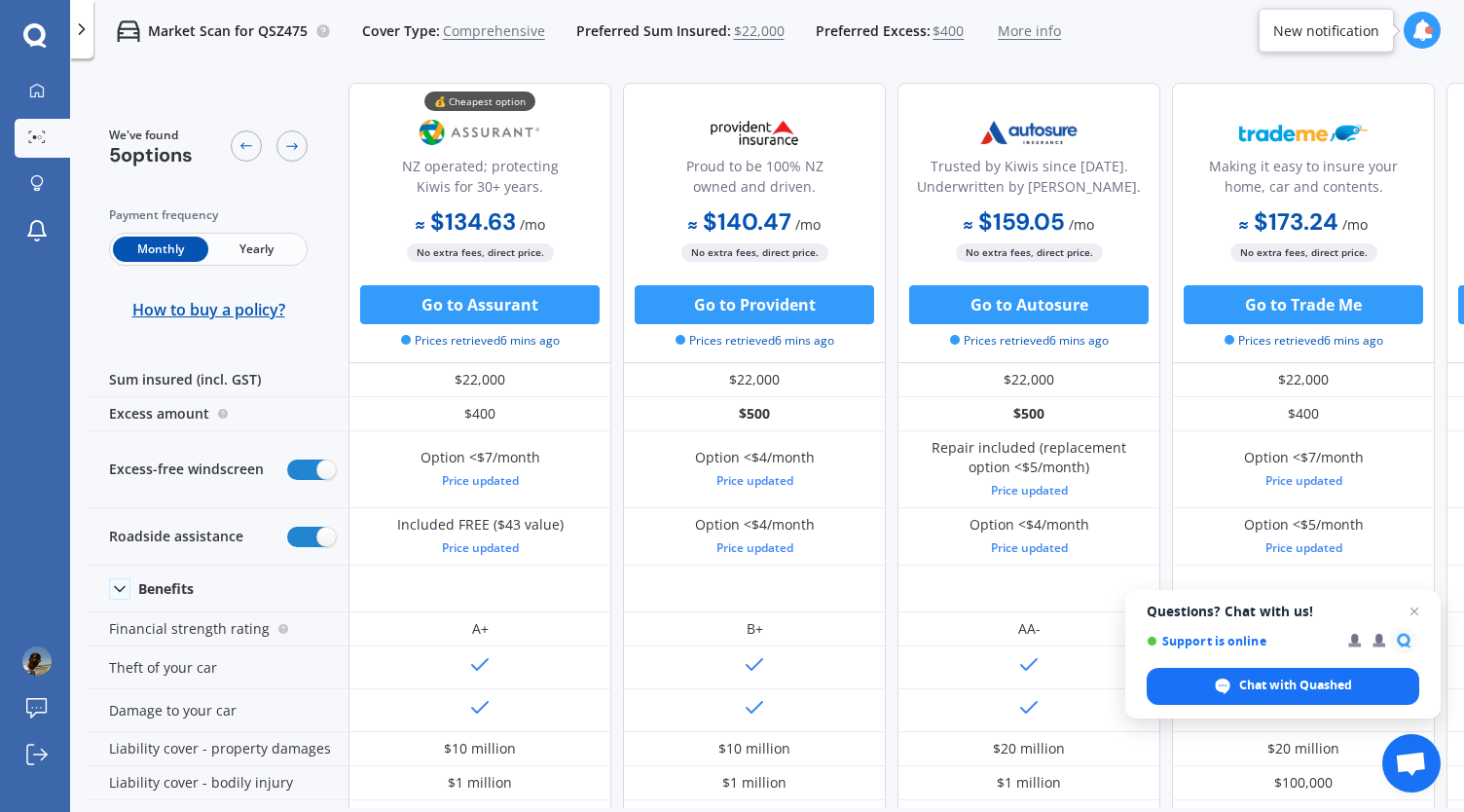
click at [235, 248] on span "Yearly" at bounding box center [255, 249] width 95 height 26
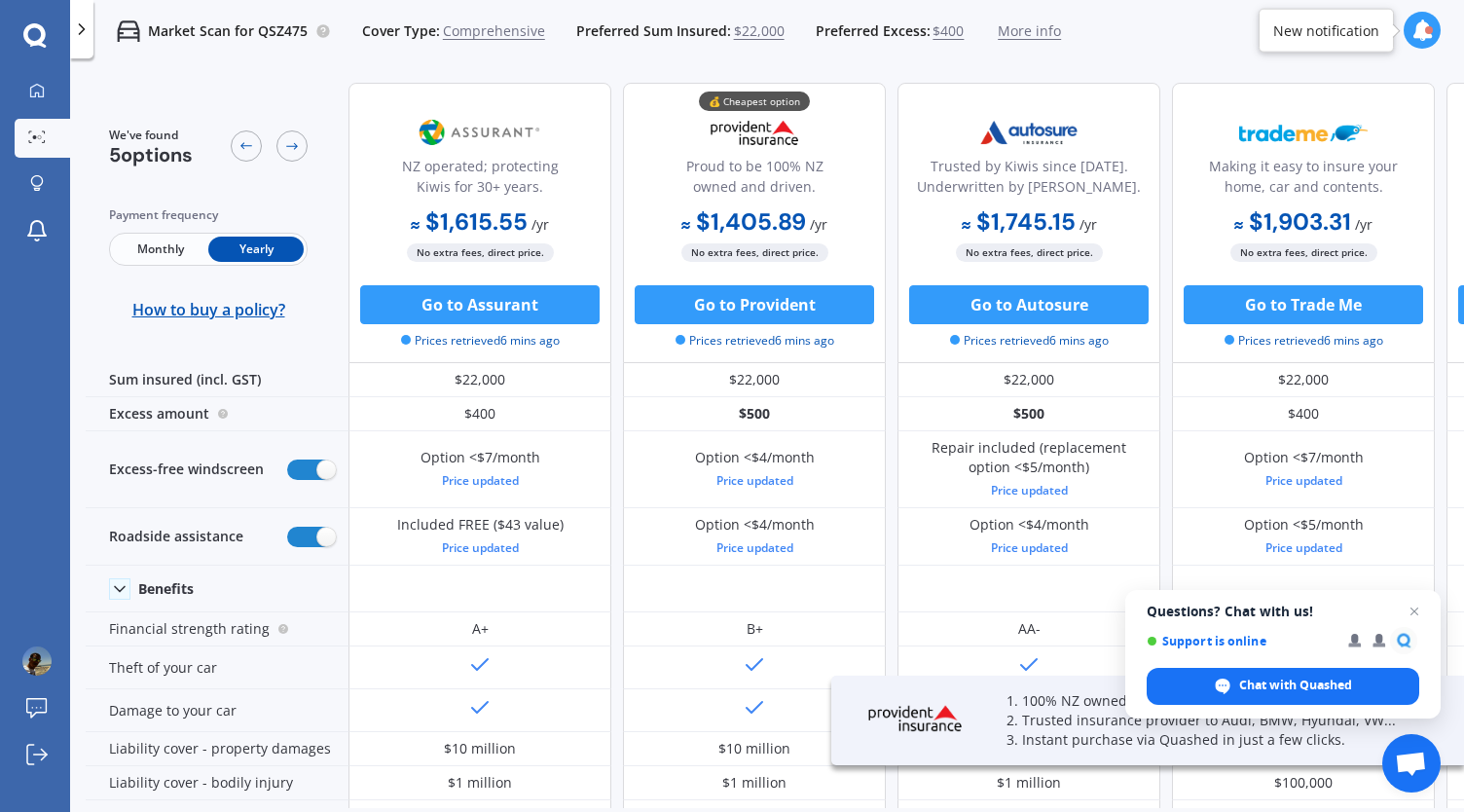
click at [182, 251] on span "Monthly" at bounding box center [160, 249] width 95 height 26
